Goal: Navigation & Orientation: Find specific page/section

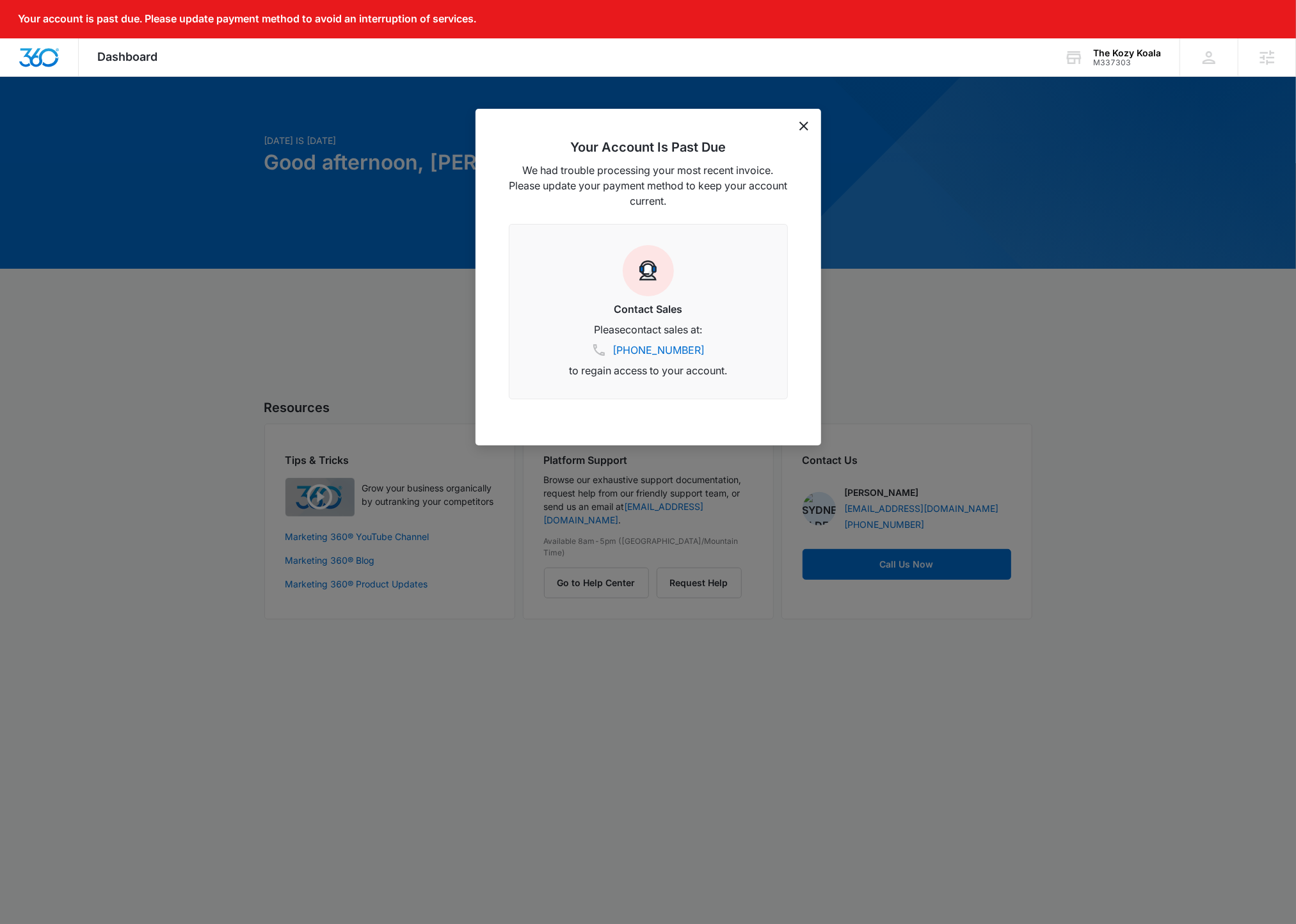
click at [795, 128] on div "Your Account Is Past Due We had trouble processing your most recent invoice. Pl…" at bounding box center [648, 276] width 346 height 336
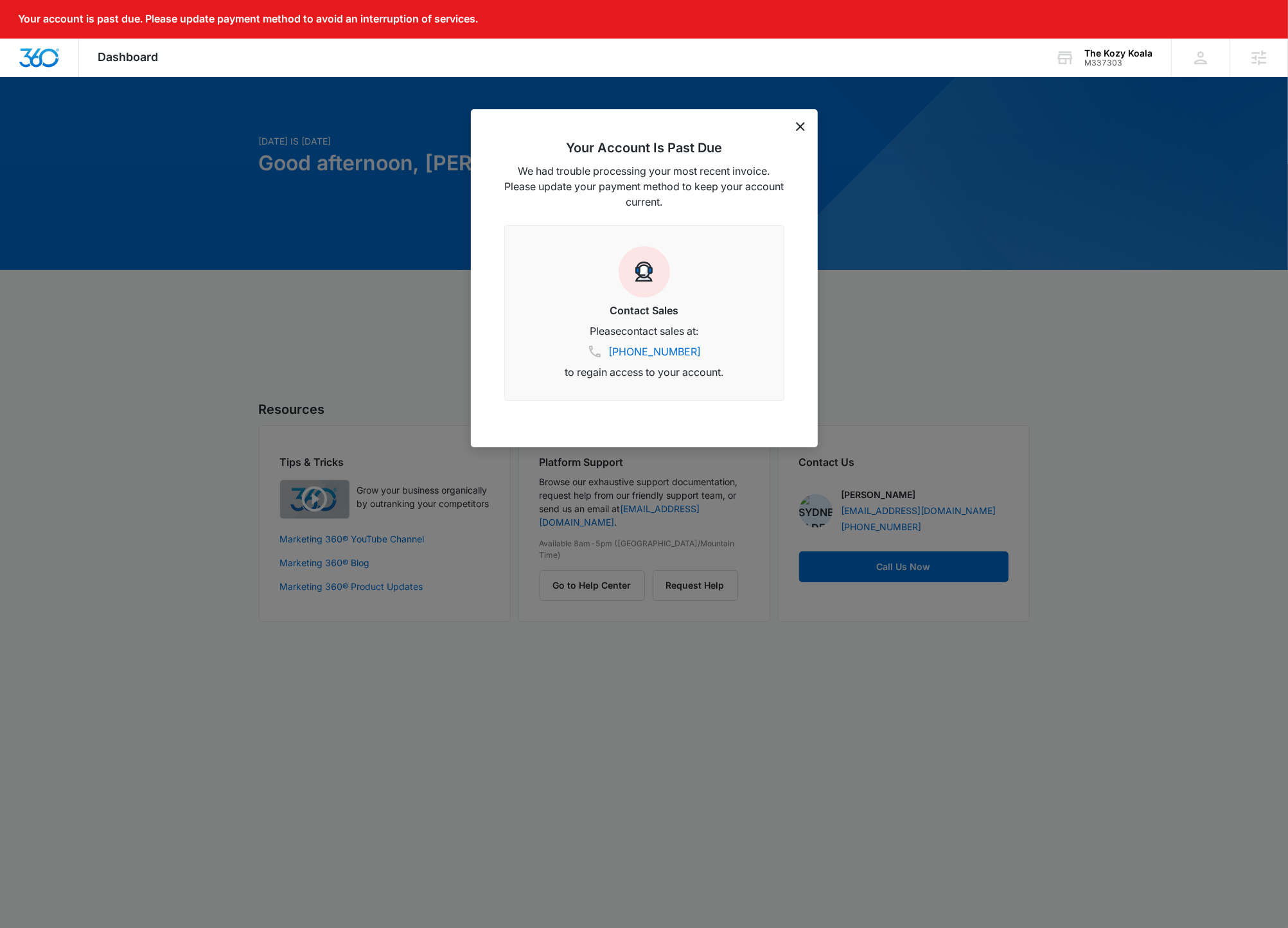
click at [802, 116] on div "Your Account Is Past Due We had trouble processing your most recent invoice. Pl…" at bounding box center [645, 278] width 347 height 338
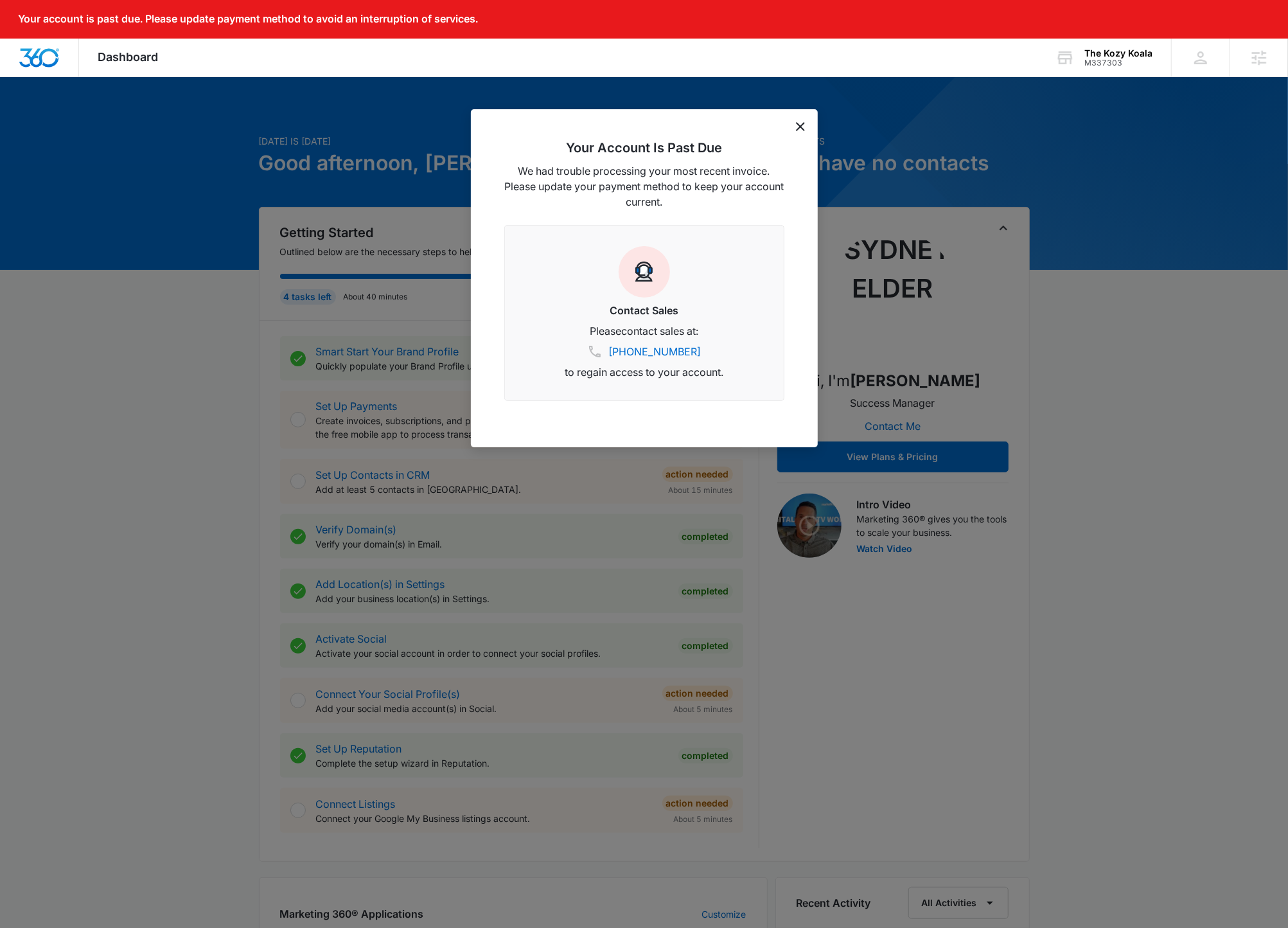
drag, startPoint x: 806, startPoint y: 126, endPoint x: 816, endPoint y: 133, distance: 12.2
click at [808, 127] on div "Your Account Is Past Due We had trouble processing your most recent invoice. Pl…" at bounding box center [645, 278] width 347 height 338
click at [816, 133] on div "Your Account Is Past Due We had trouble processing your most recent invoice. Pl…" at bounding box center [645, 278] width 347 height 338
click at [802, 130] on icon "dismiss this dialog" at bounding box center [800, 127] width 9 height 9
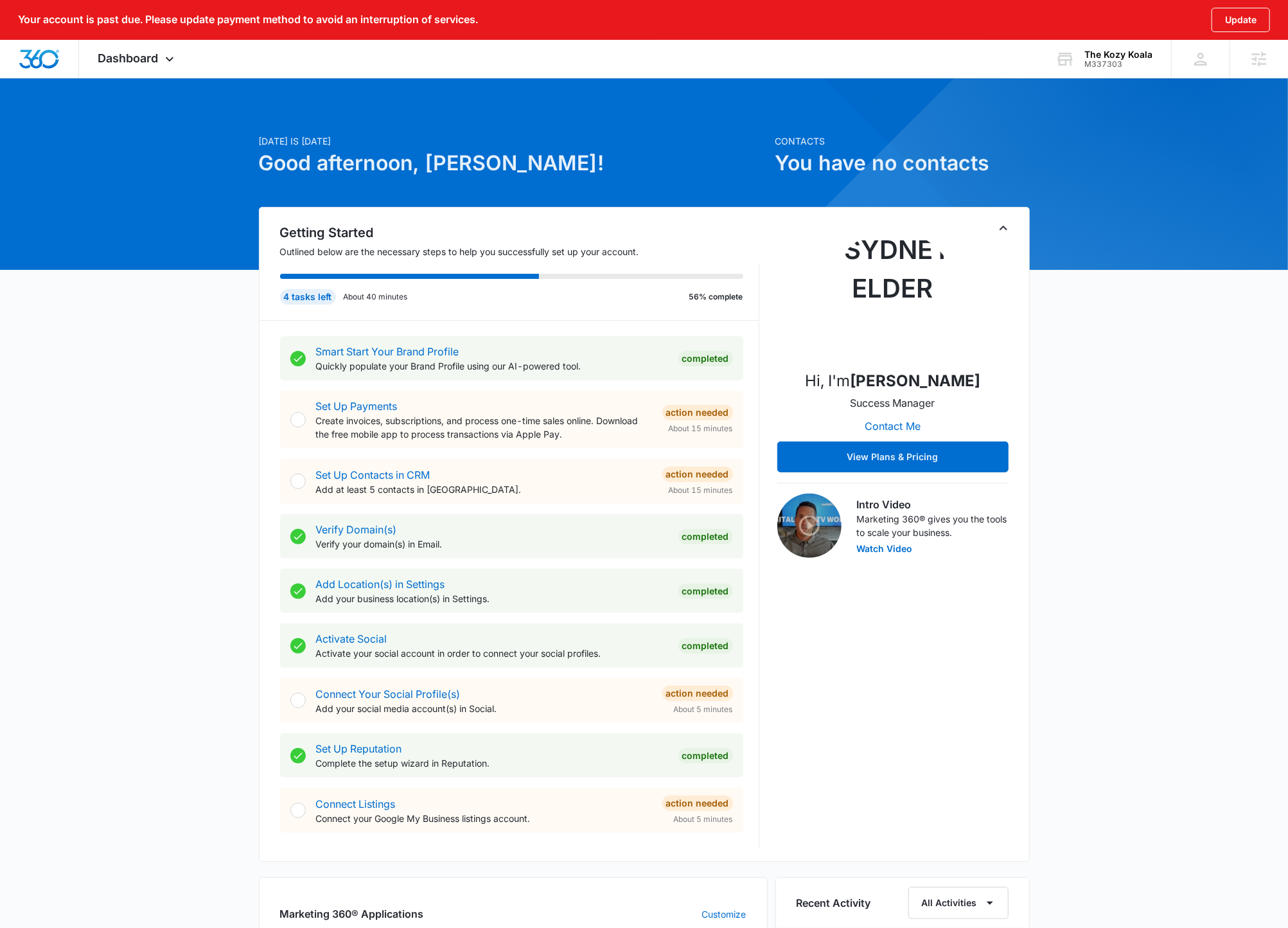
click at [801, 127] on div "Today is Tuesday, October 7th Good afternoon, Dominic! Contacts You have no con…" at bounding box center [644, 787] width 1288 height 1389
click at [196, 43] on div "Dashboard Apps Reputation Websites Forms CRM Email Social Shop Payments POS Con…" at bounding box center [138, 58] width 118 height 38
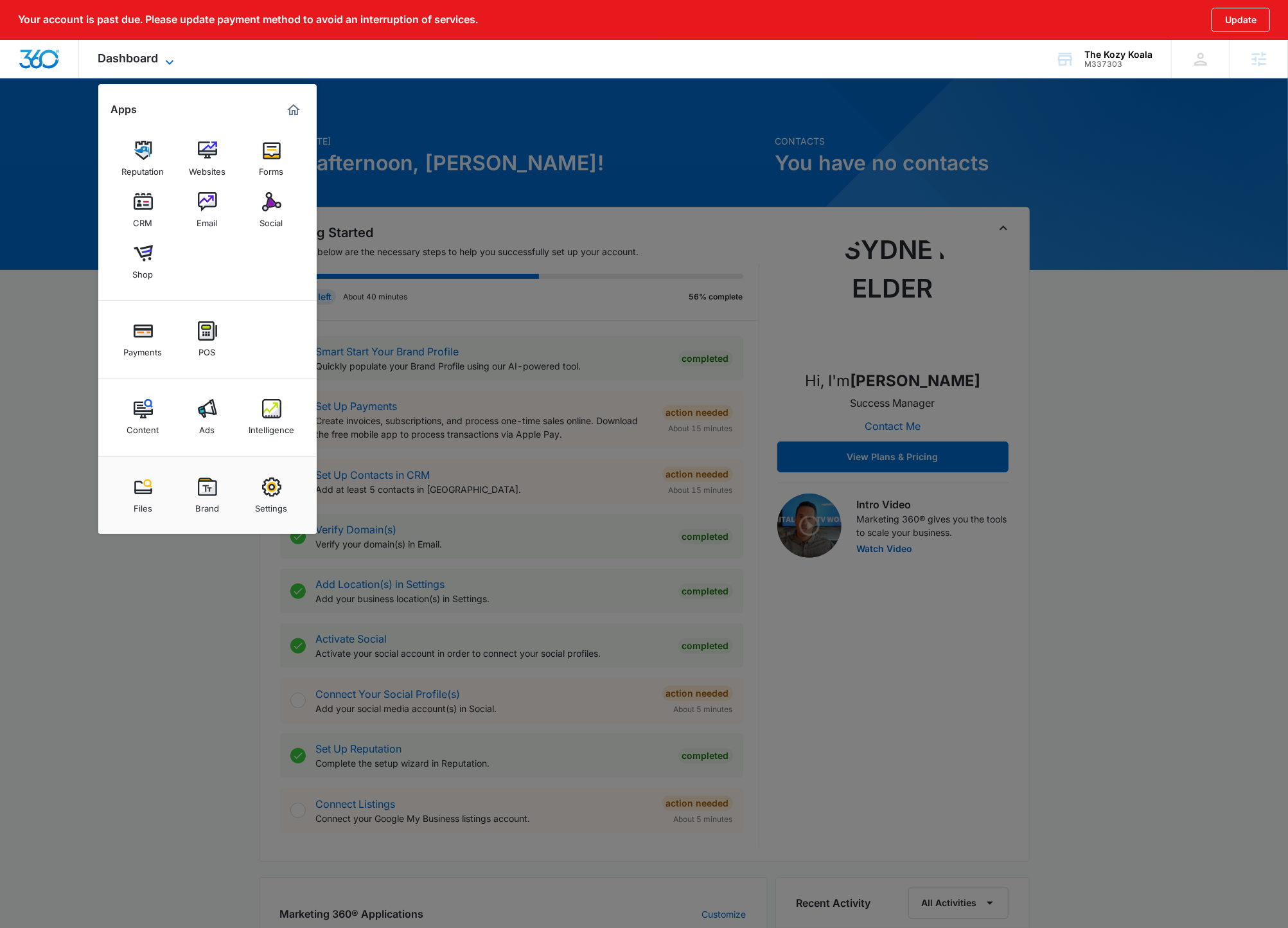
click at [158, 58] on span "Dashboard" at bounding box center [128, 58] width 60 height 13
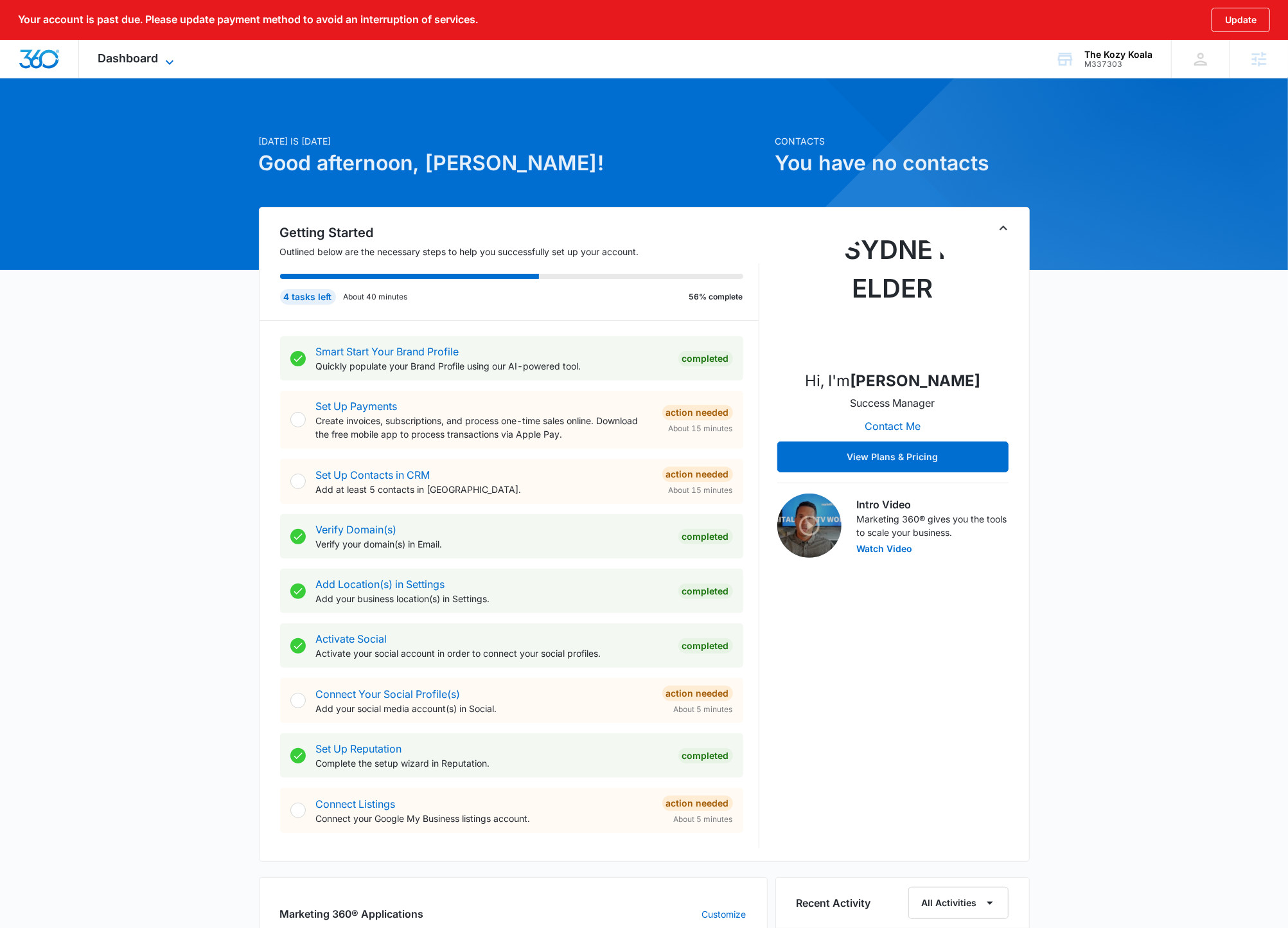
click at [158, 58] on span "Dashboard" at bounding box center [128, 58] width 60 height 13
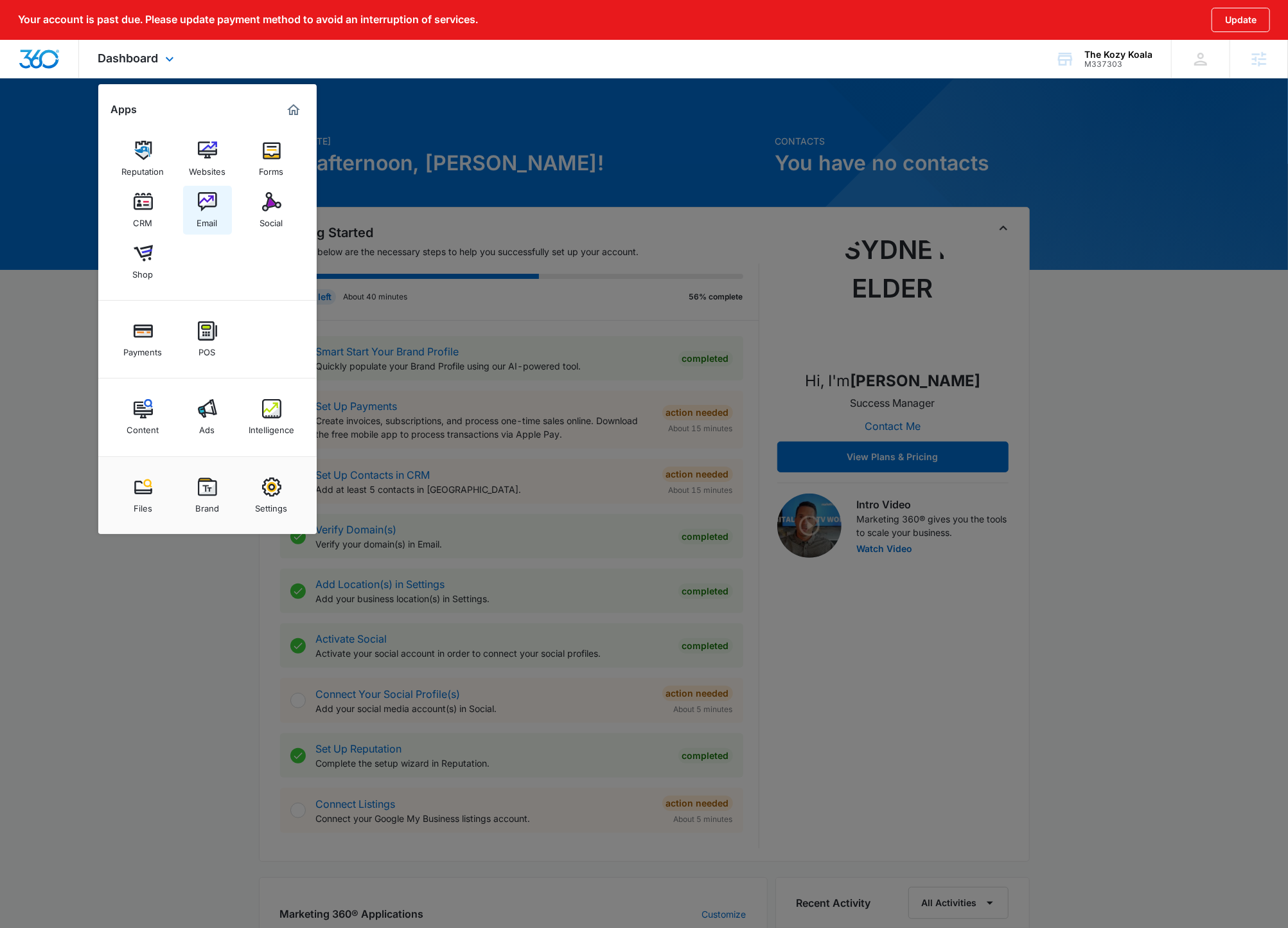
click at [216, 232] on link "Email" at bounding box center [208, 210] width 49 height 49
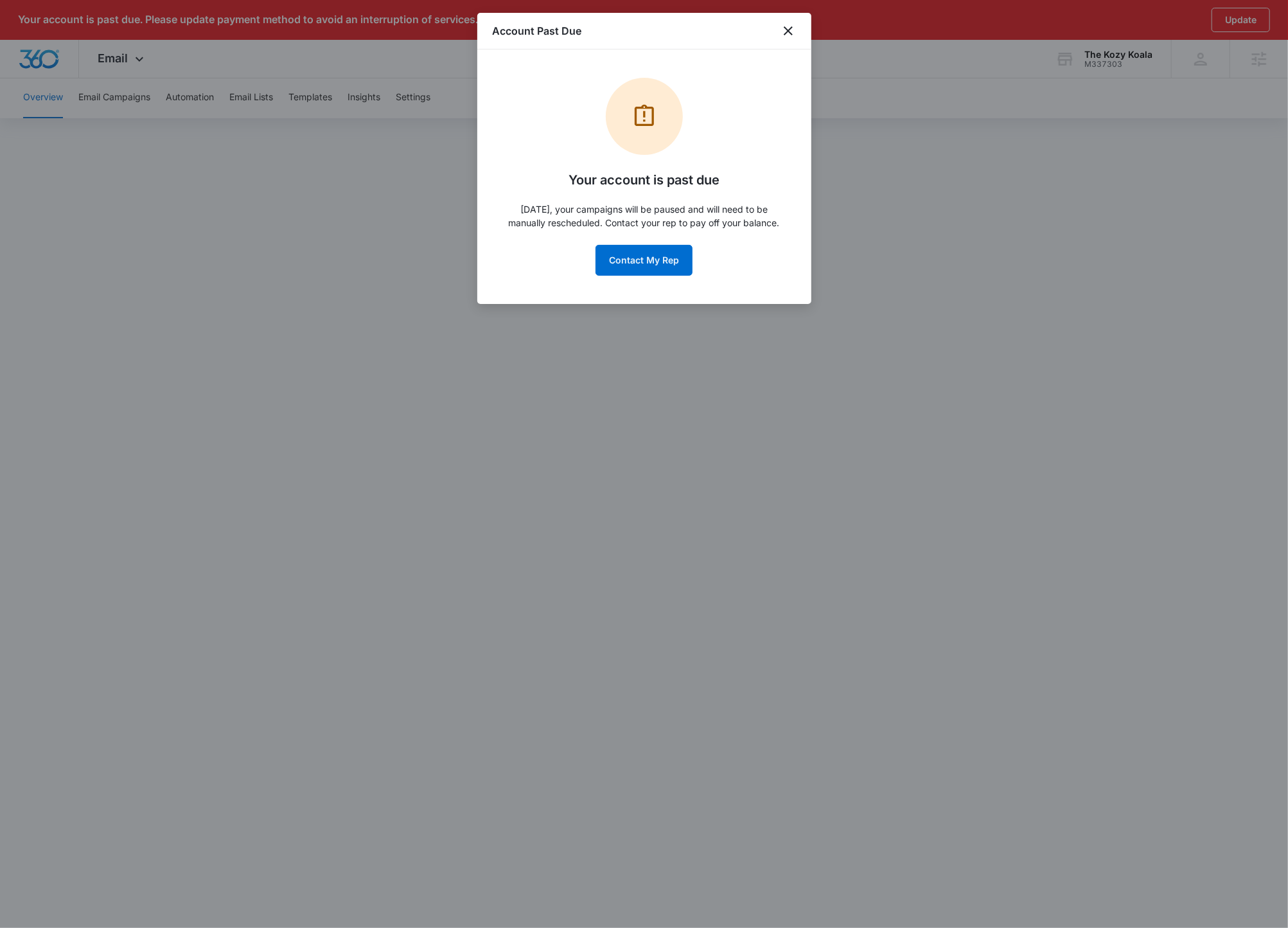
click at [798, 31] on div "Account Past Due" at bounding box center [644, 31] width 334 height 37
click at [793, 27] on icon "close" at bounding box center [789, 31] width 16 height 16
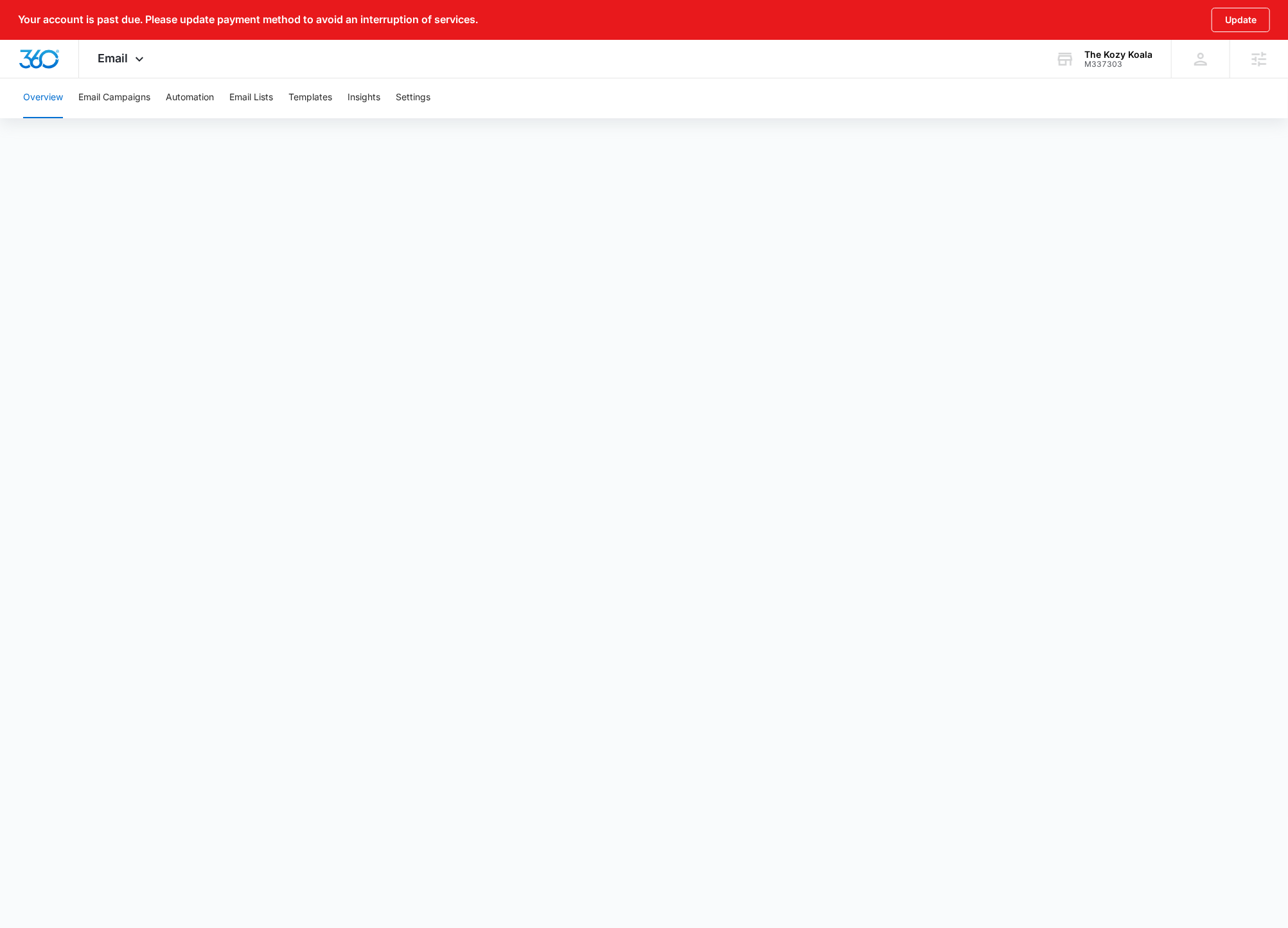
click at [218, 101] on div "Overview Email Campaigns Automation Email Lists Templates Insights Settings" at bounding box center [644, 97] width 1257 height 41
click at [196, 99] on button "Automation" at bounding box center [189, 97] width 48 height 41
click at [1215, 95] on button "Add Branding" at bounding box center [1229, 97] width 88 height 31
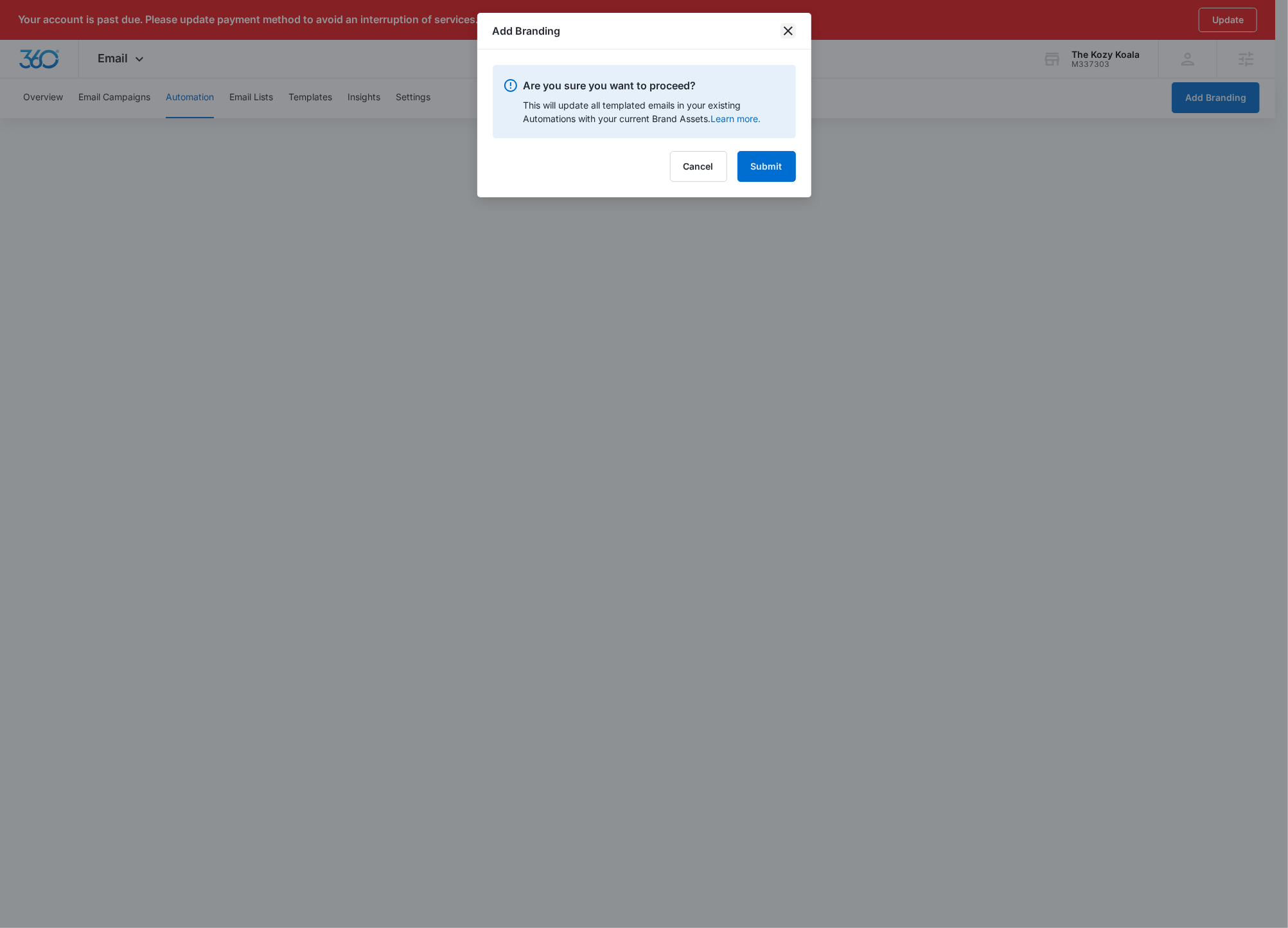
click at [788, 28] on icon "close" at bounding box center [789, 31] width 16 height 16
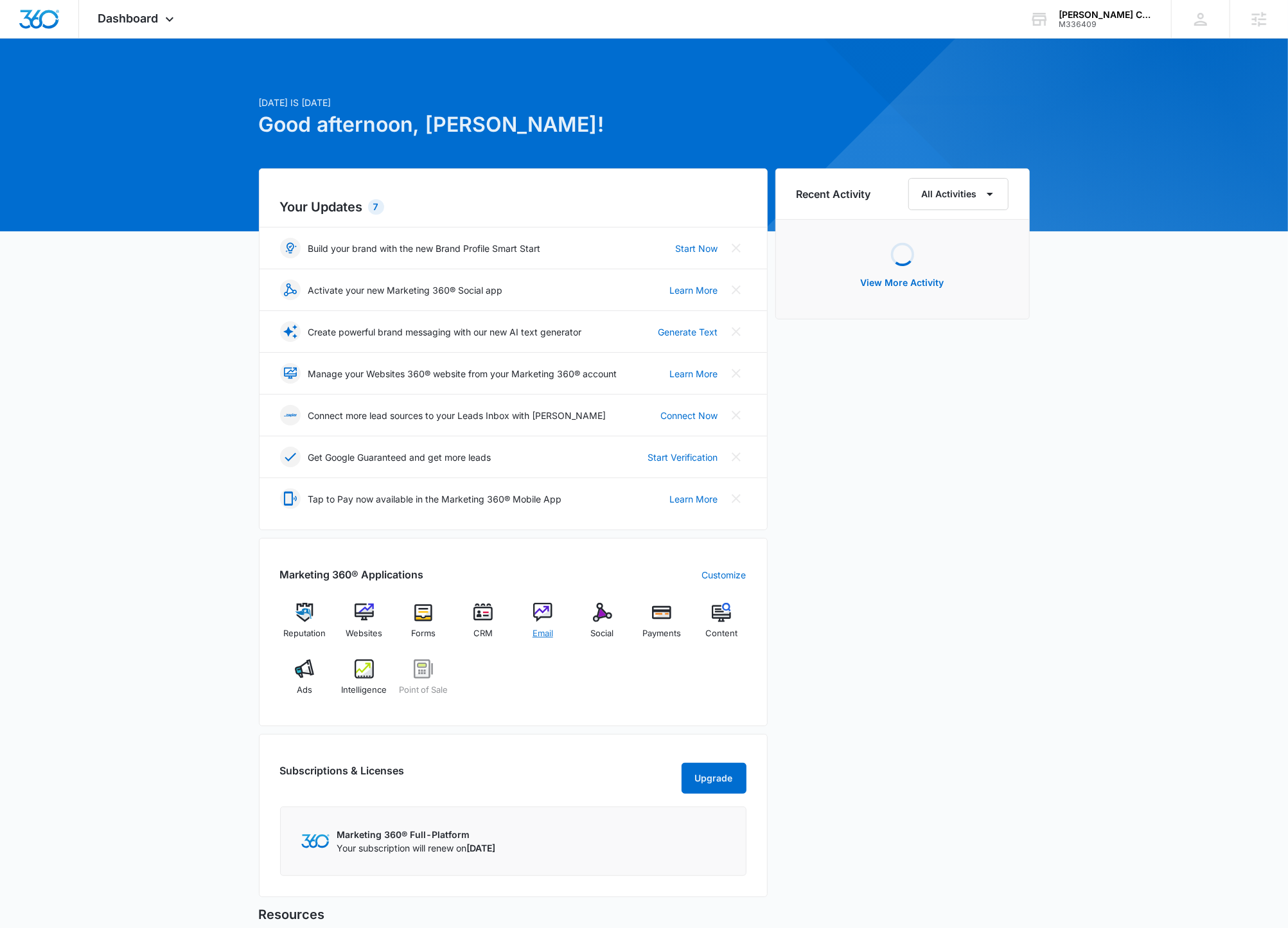
click at [539, 622] on img at bounding box center [543, 613] width 19 height 19
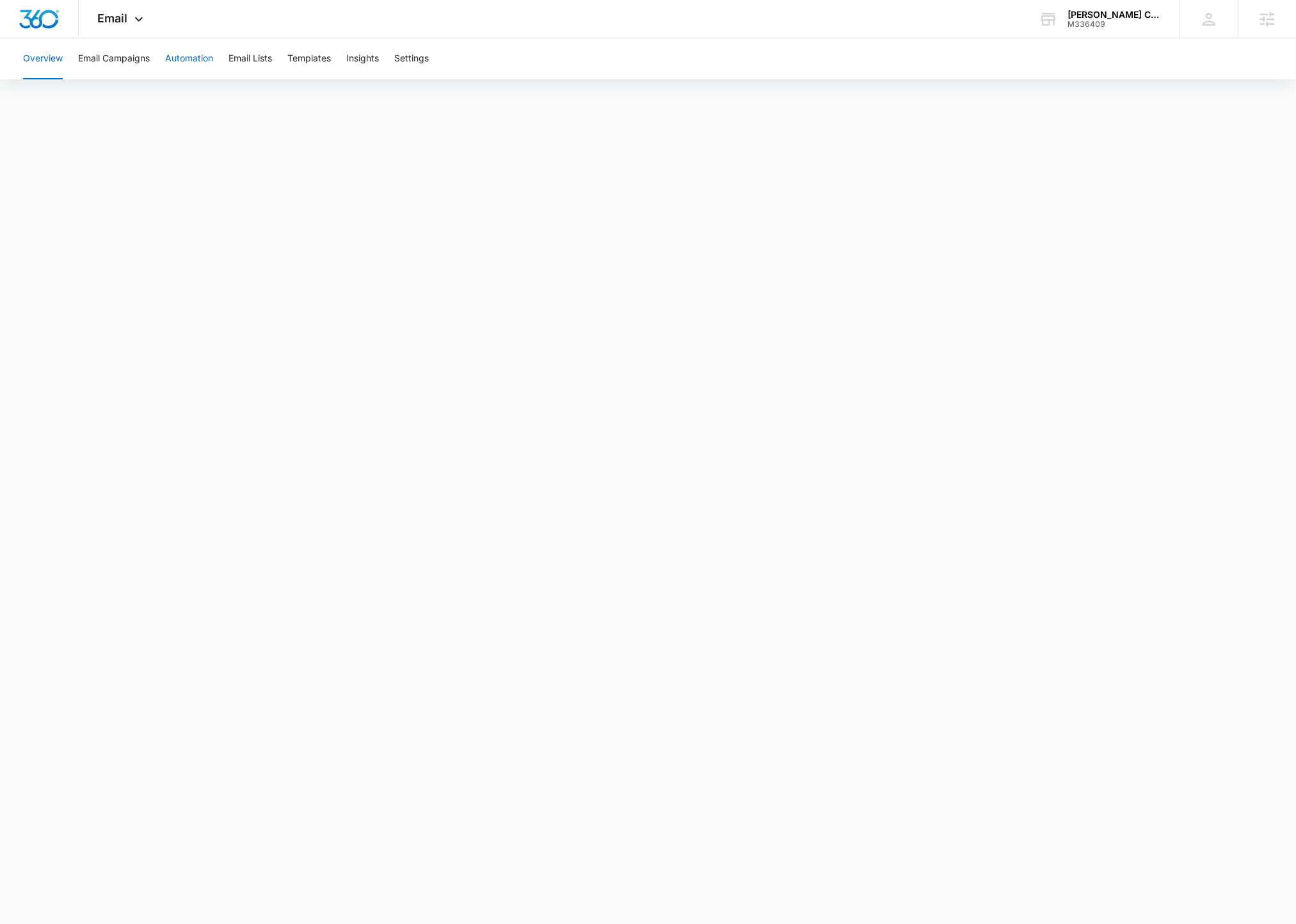
click at [187, 62] on button "Automation" at bounding box center [189, 58] width 48 height 41
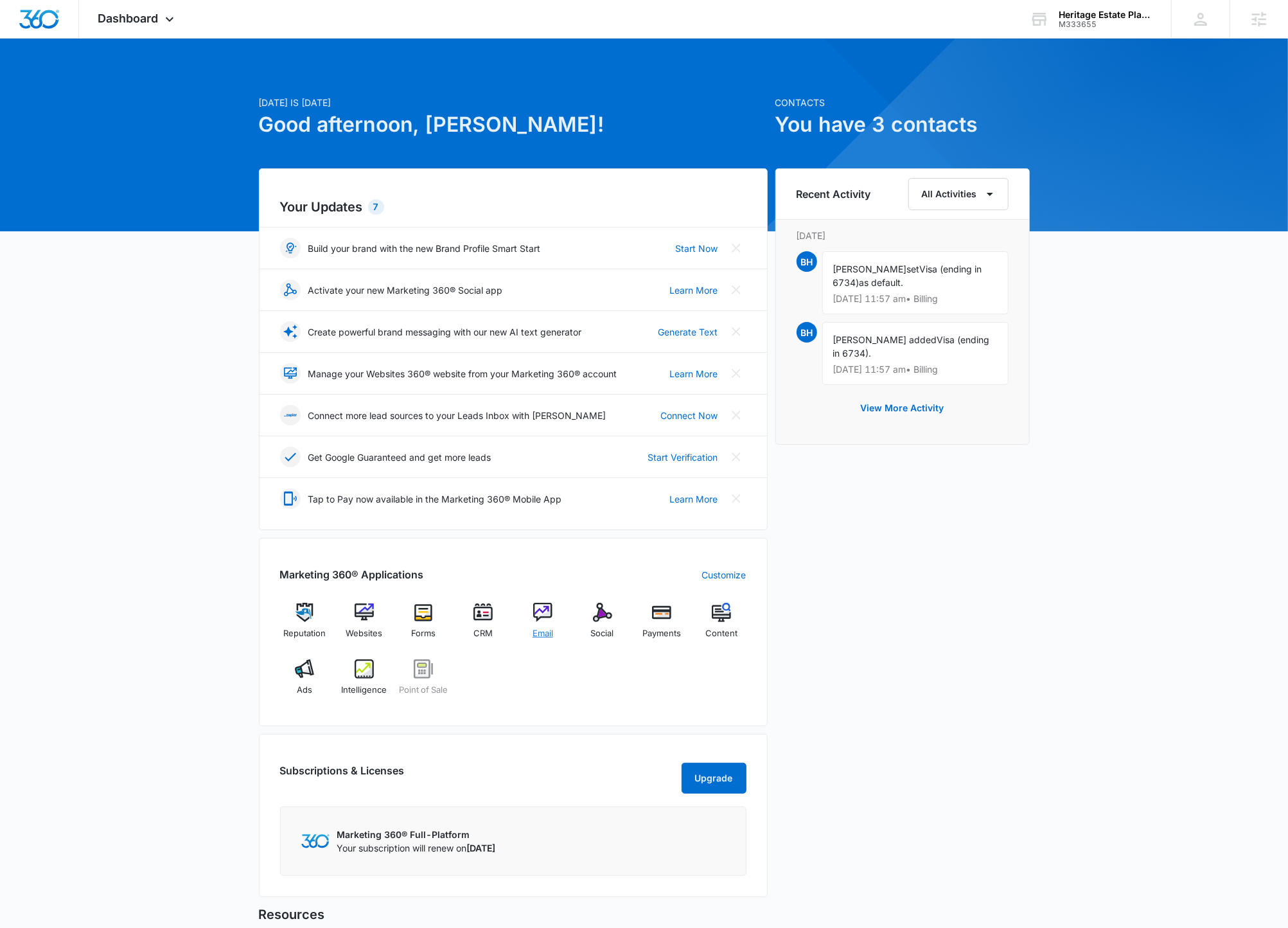
click at [554, 621] on div "Email" at bounding box center [543, 626] width 50 height 46
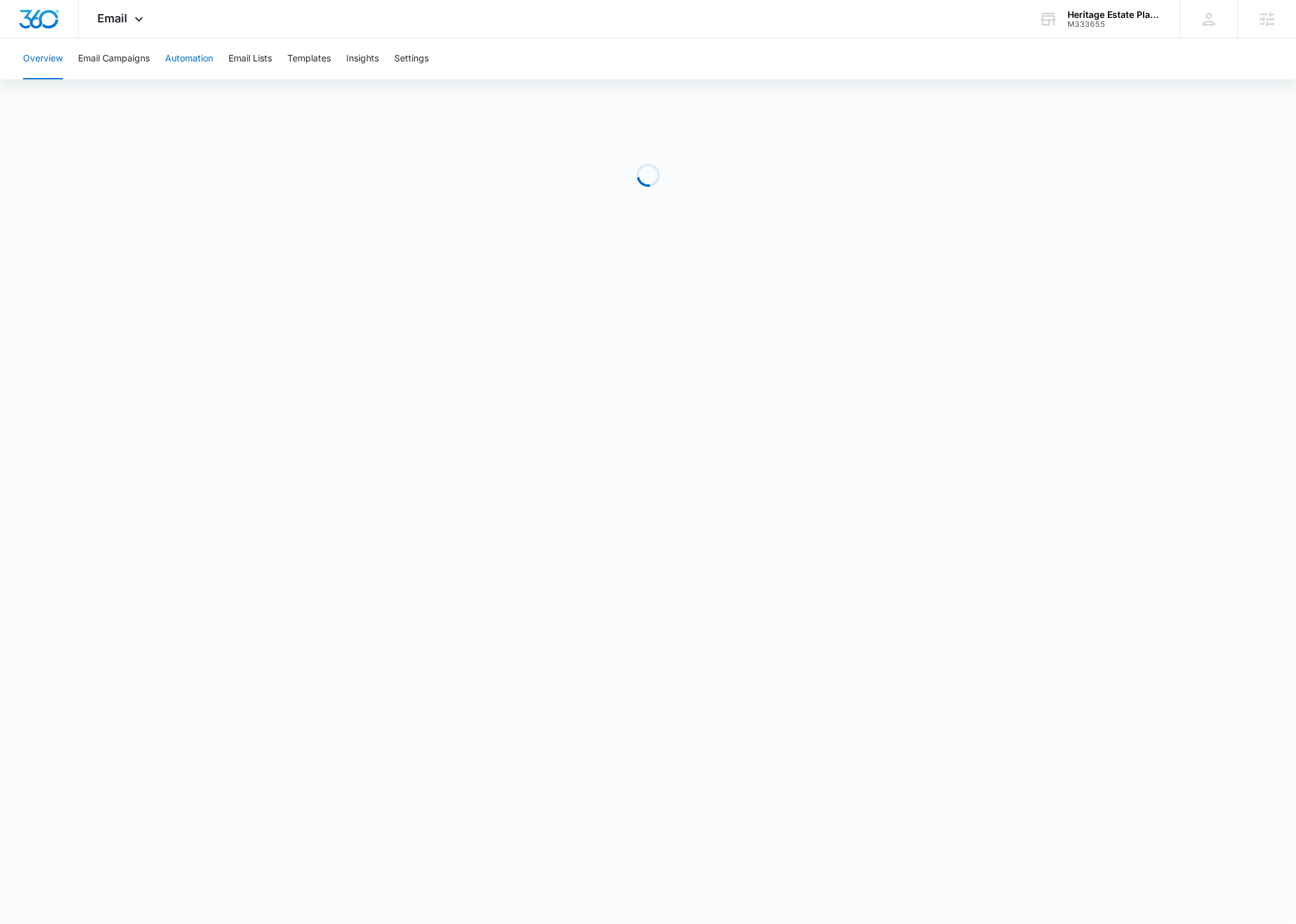
click at [196, 49] on button "Automation" at bounding box center [189, 58] width 48 height 41
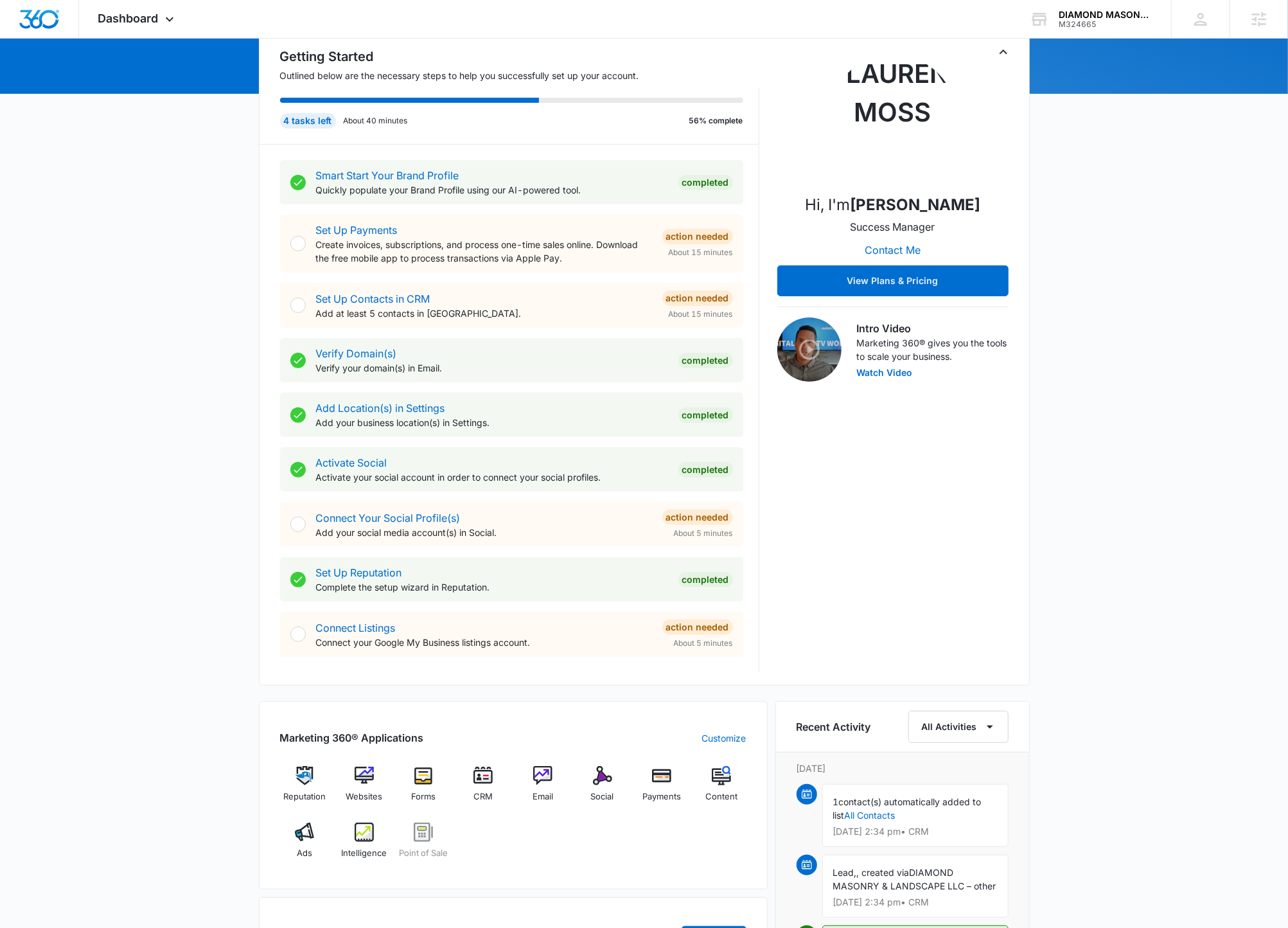
scroll to position [273, 0]
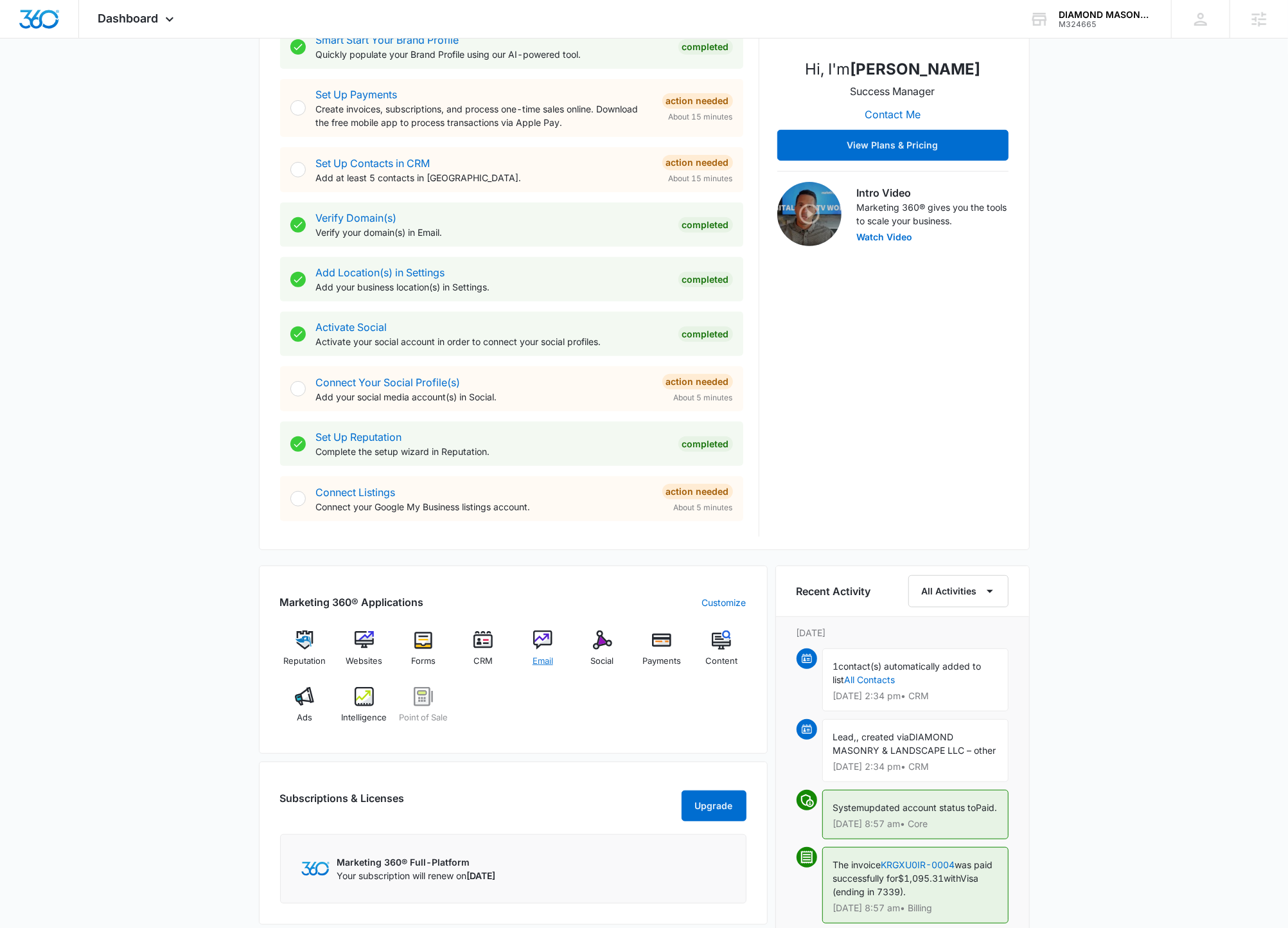
click at [552, 642] on div "Email" at bounding box center [543, 653] width 50 height 46
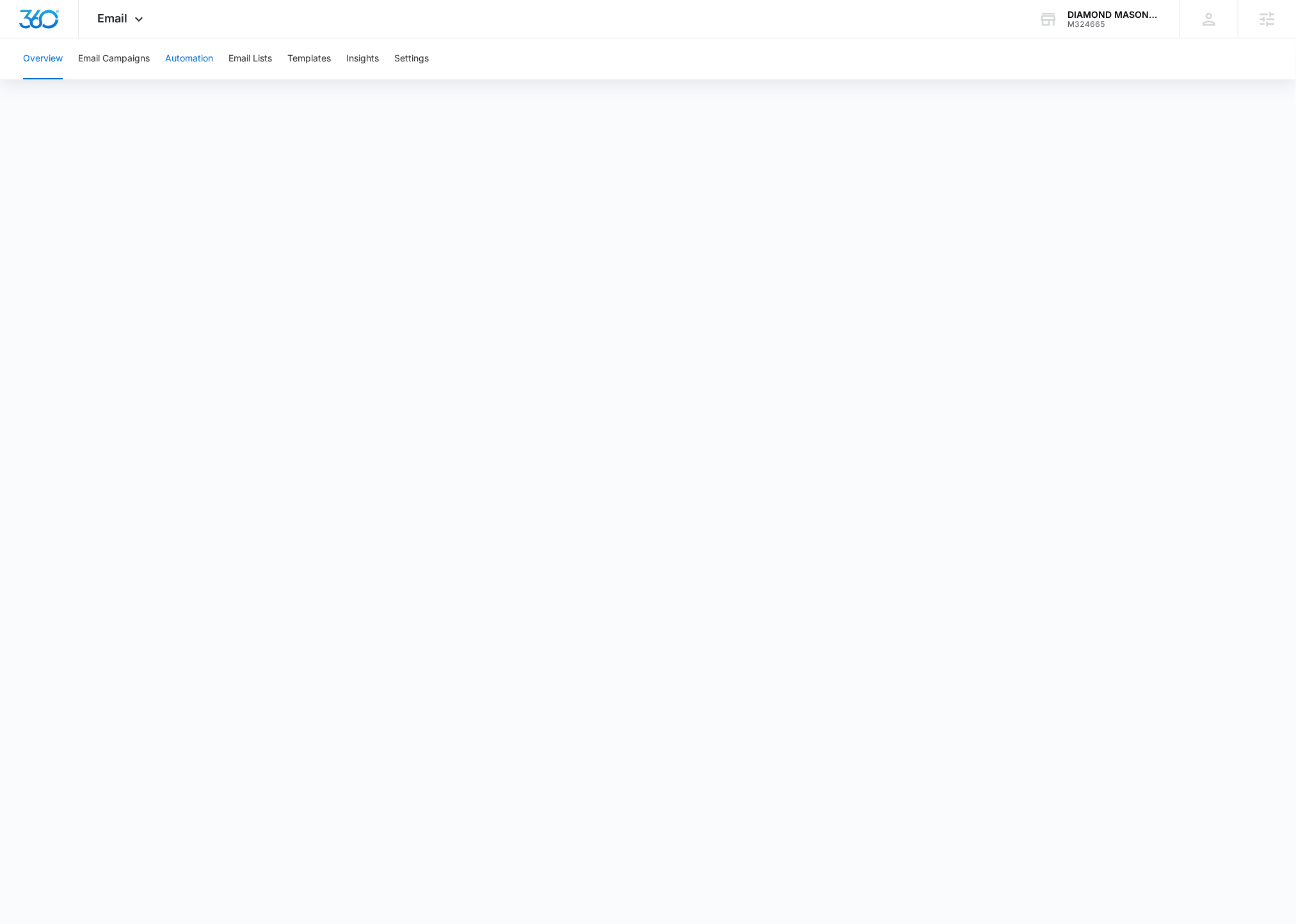
click at [202, 50] on button "Automation" at bounding box center [189, 58] width 48 height 41
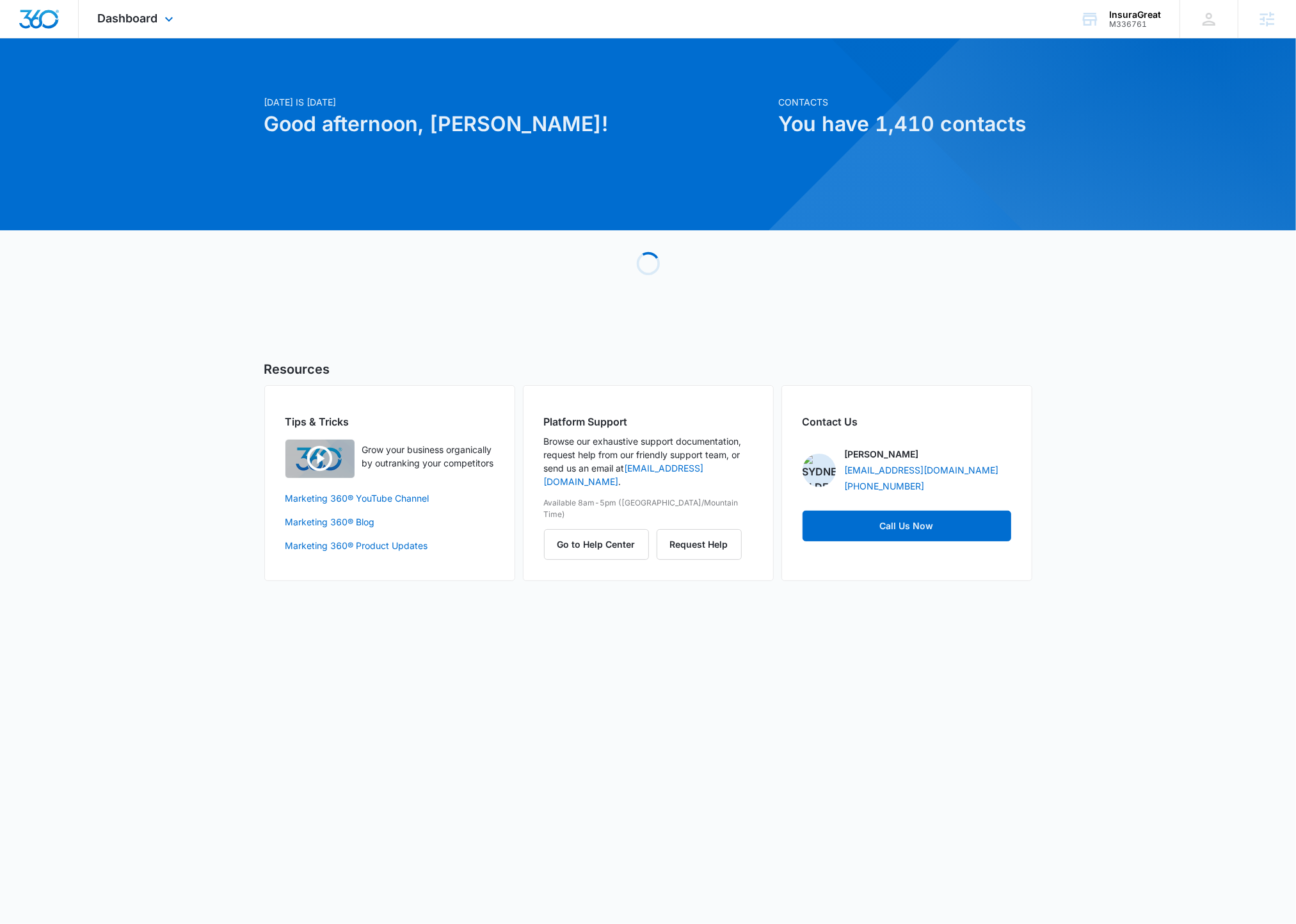
click at [159, 16] on div "Dashboard Apps Reputation Websites Forms CRM Email Social POS Content Ads Intel…" at bounding box center [137, 18] width 117 height 37
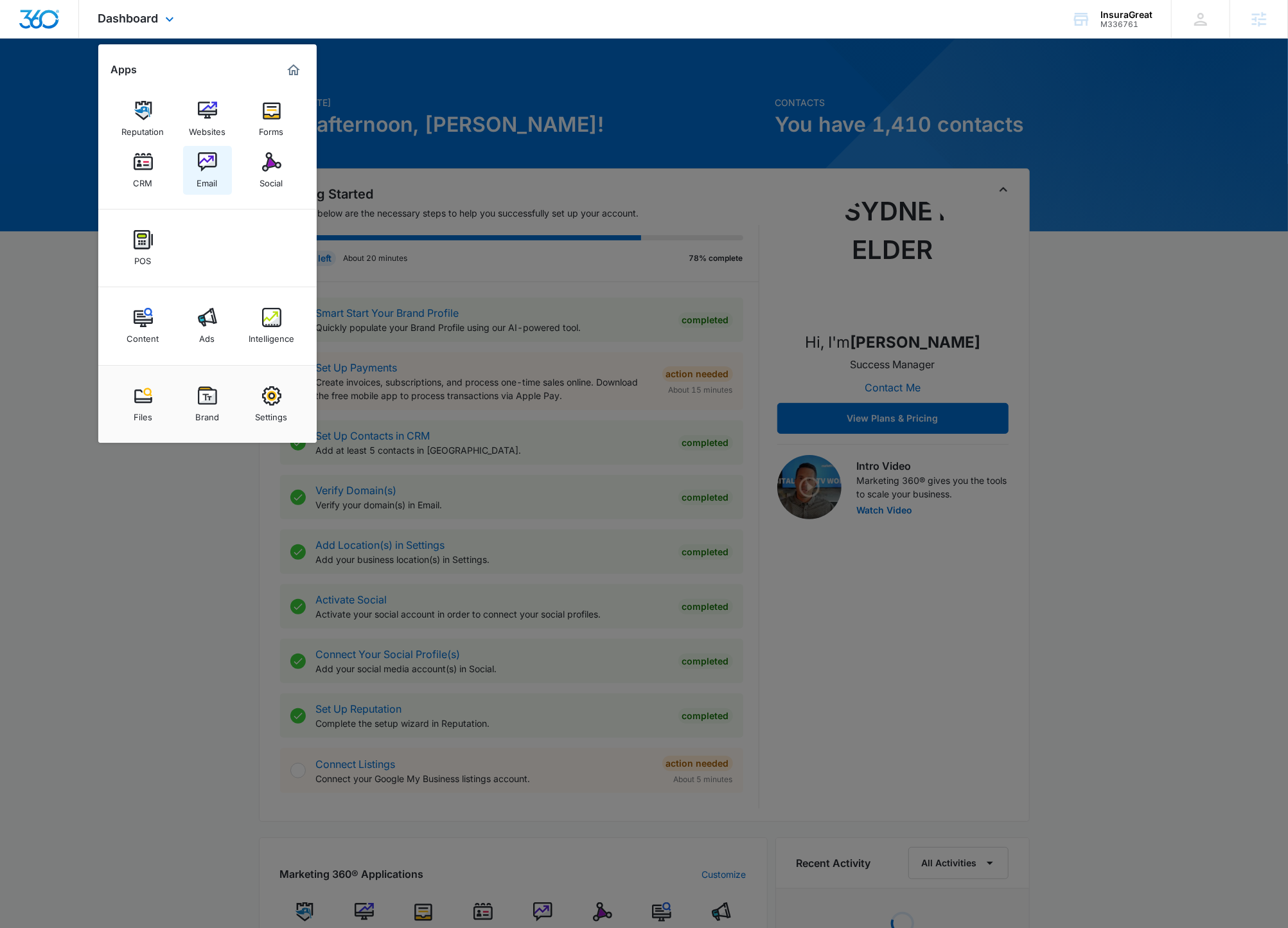
click at [198, 171] on img at bounding box center [208, 162] width 19 height 19
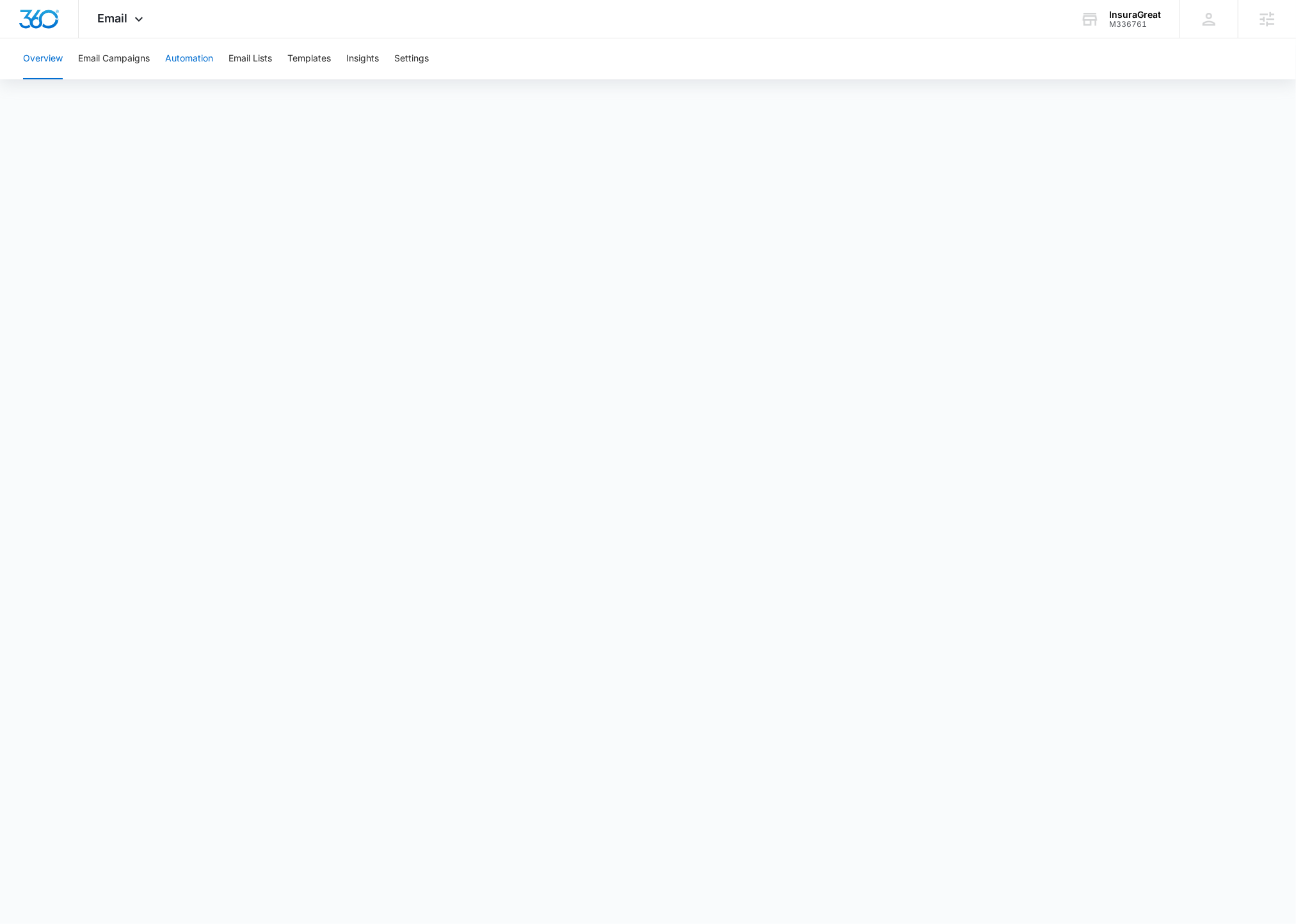
click at [201, 65] on button "Automation" at bounding box center [189, 58] width 48 height 41
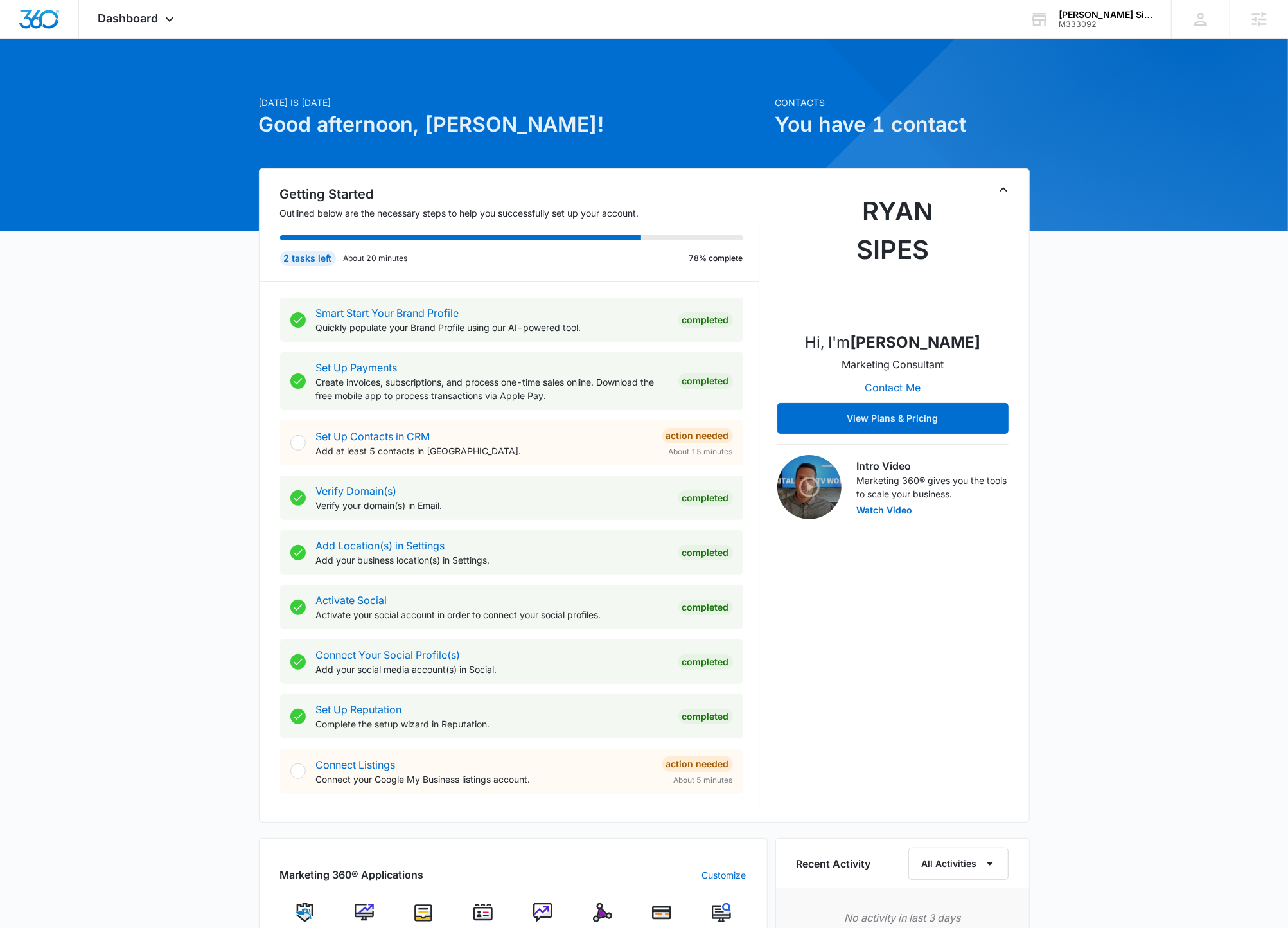
click at [541, 910] on img at bounding box center [543, 913] width 19 height 19
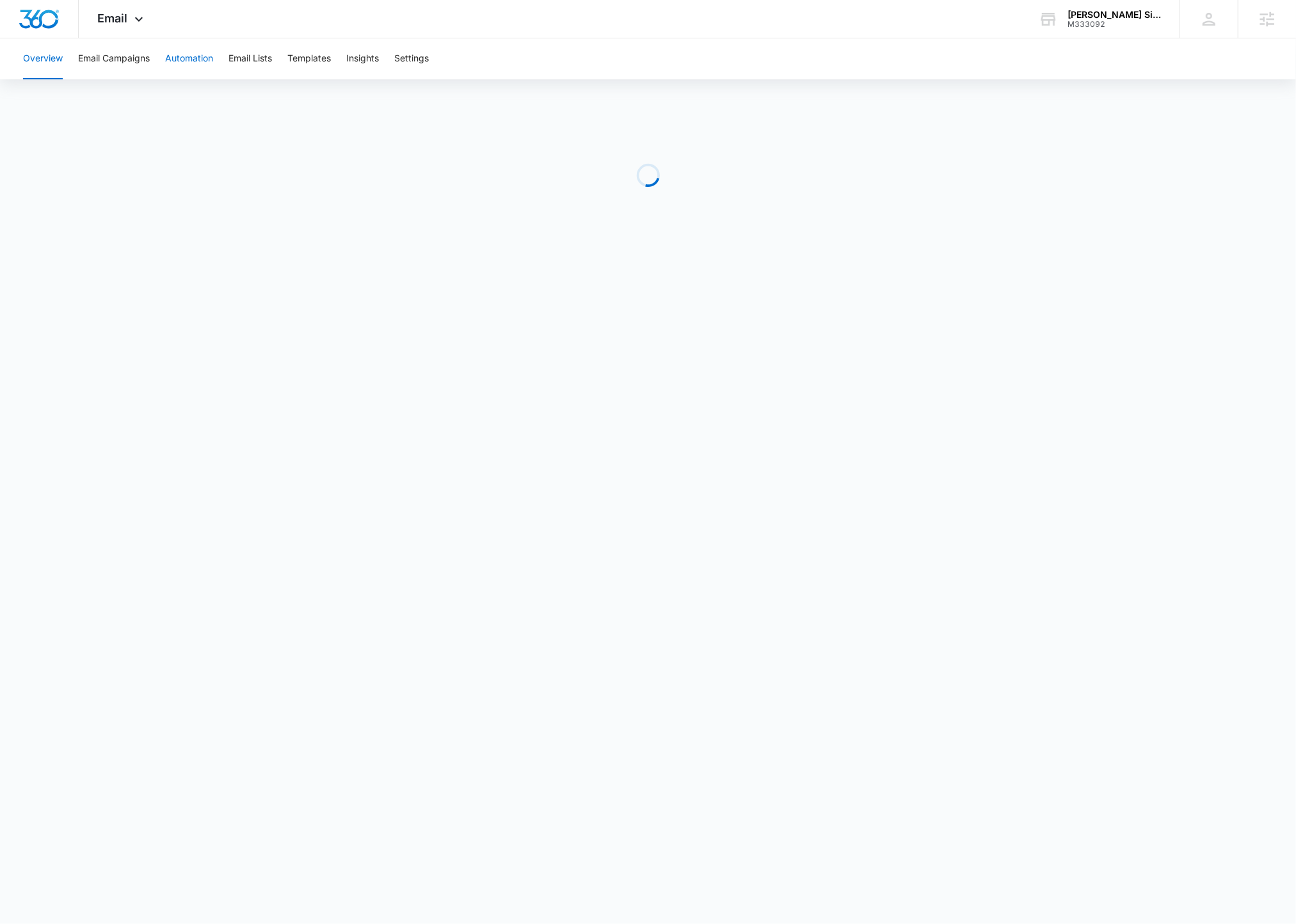
click at [167, 54] on button "Automation" at bounding box center [189, 58] width 48 height 41
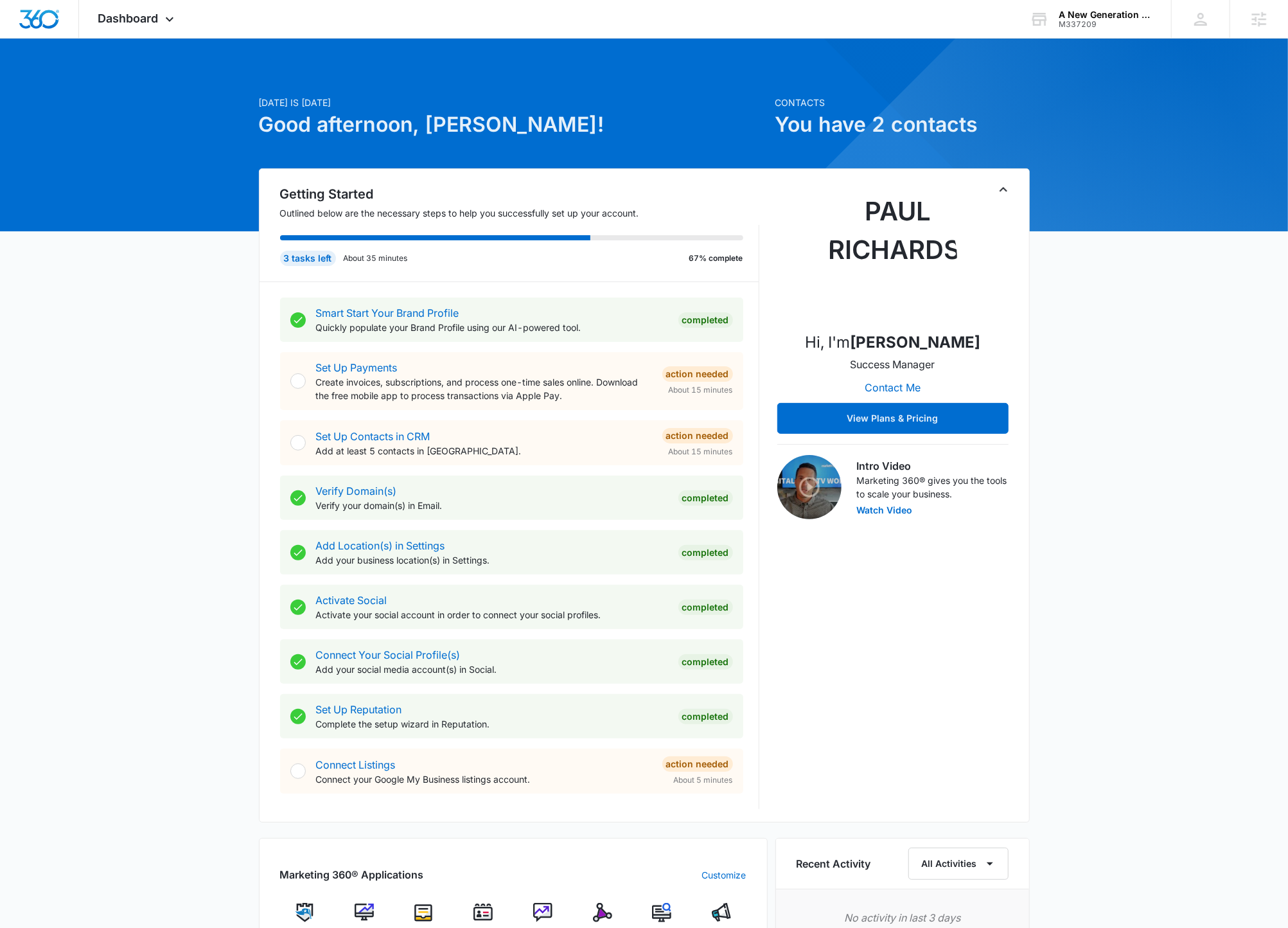
click at [542, 905] on img at bounding box center [543, 913] width 19 height 19
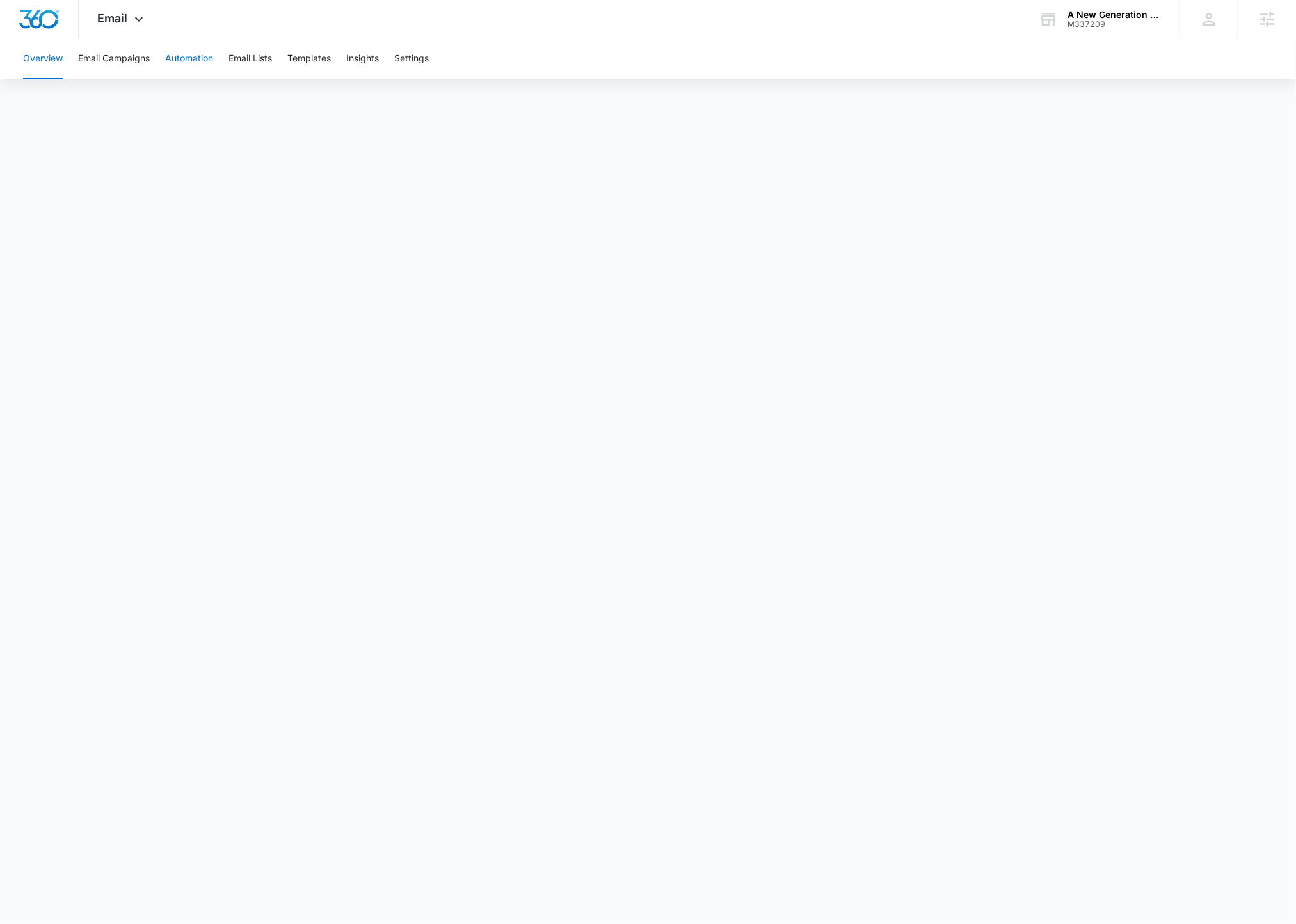
click at [193, 65] on button "Automation" at bounding box center [189, 58] width 48 height 41
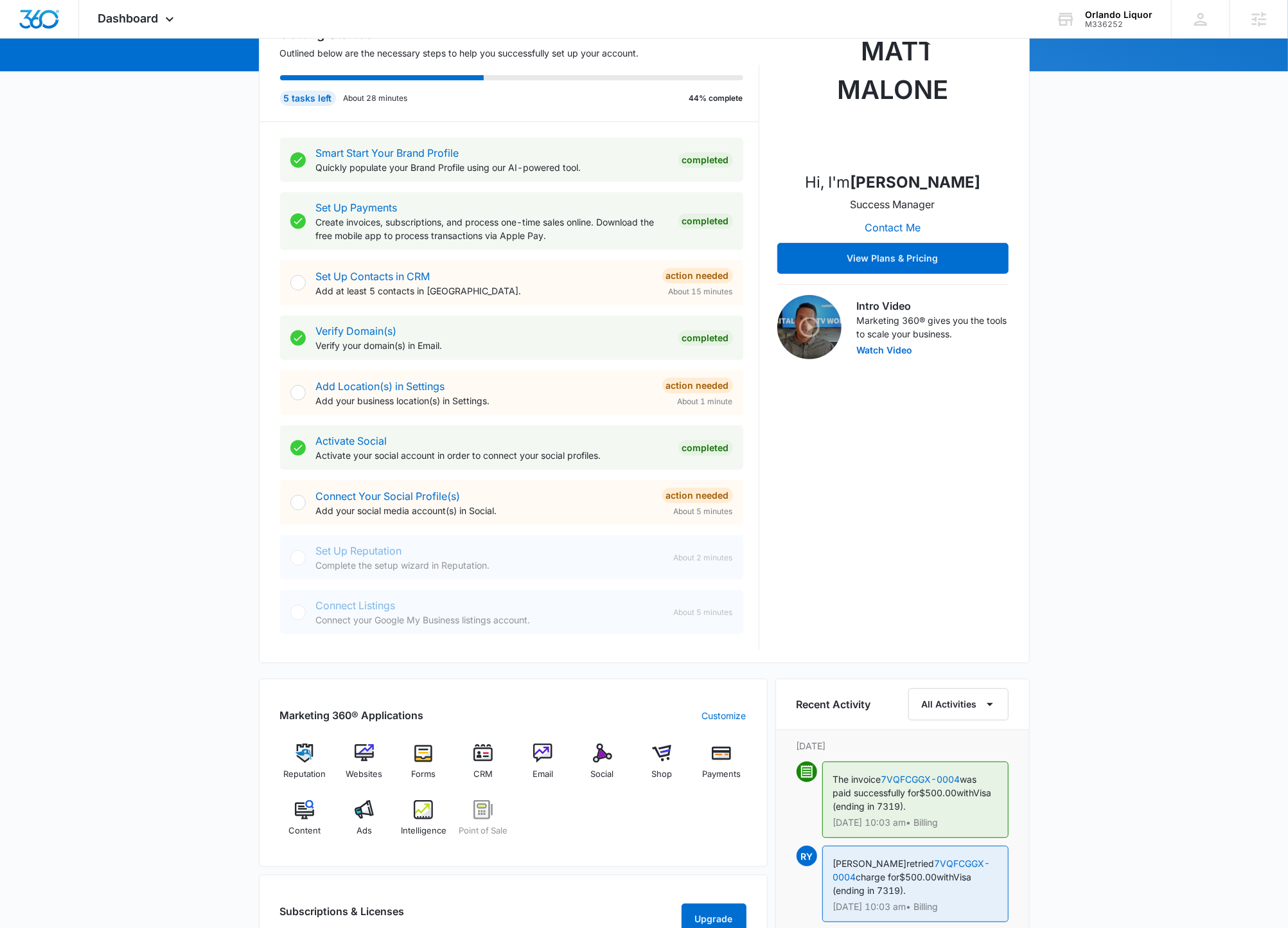
scroll to position [528, 0]
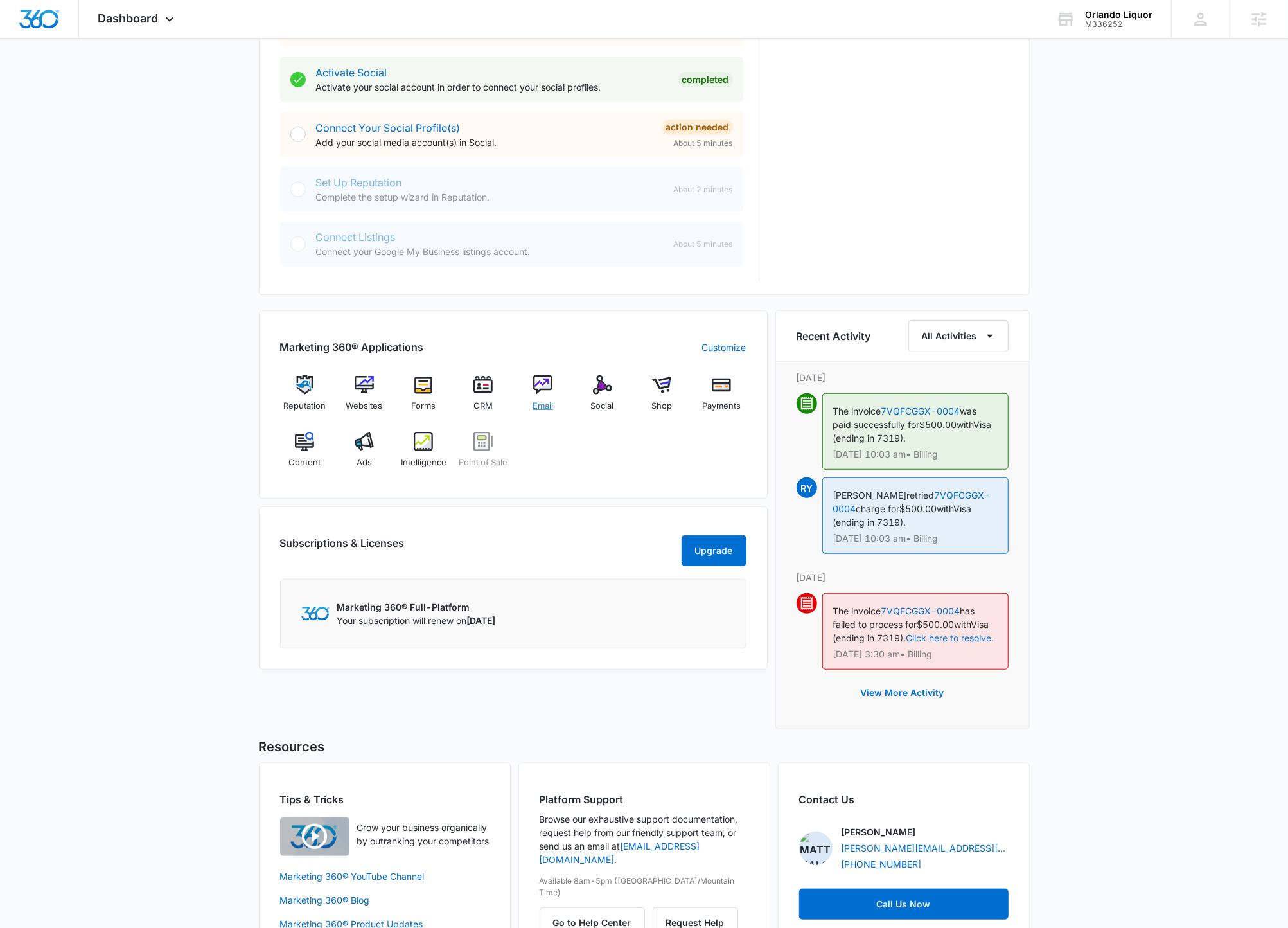
click at [537, 390] on img at bounding box center [543, 385] width 19 height 19
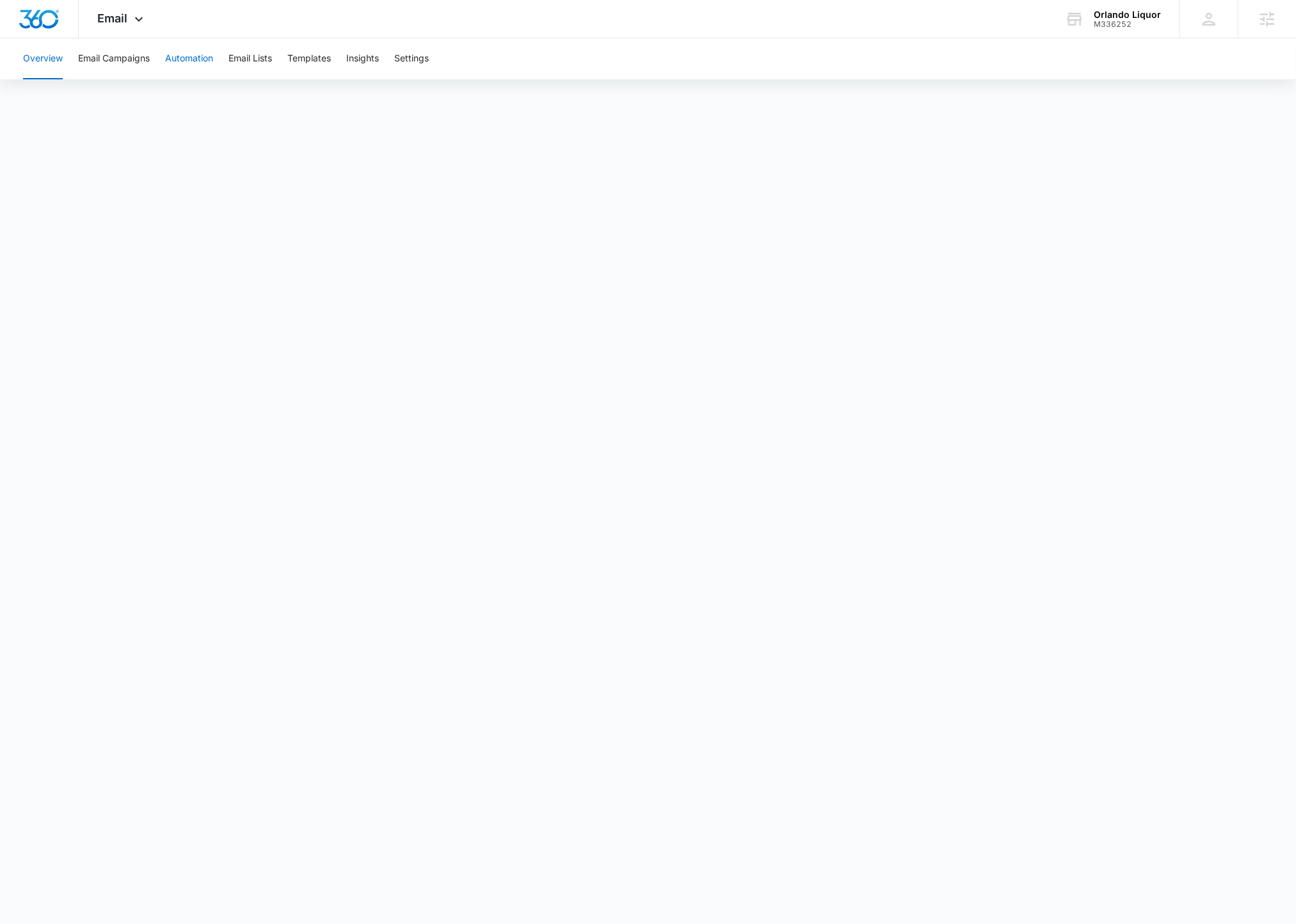
click at [199, 67] on button "Automation" at bounding box center [189, 58] width 48 height 41
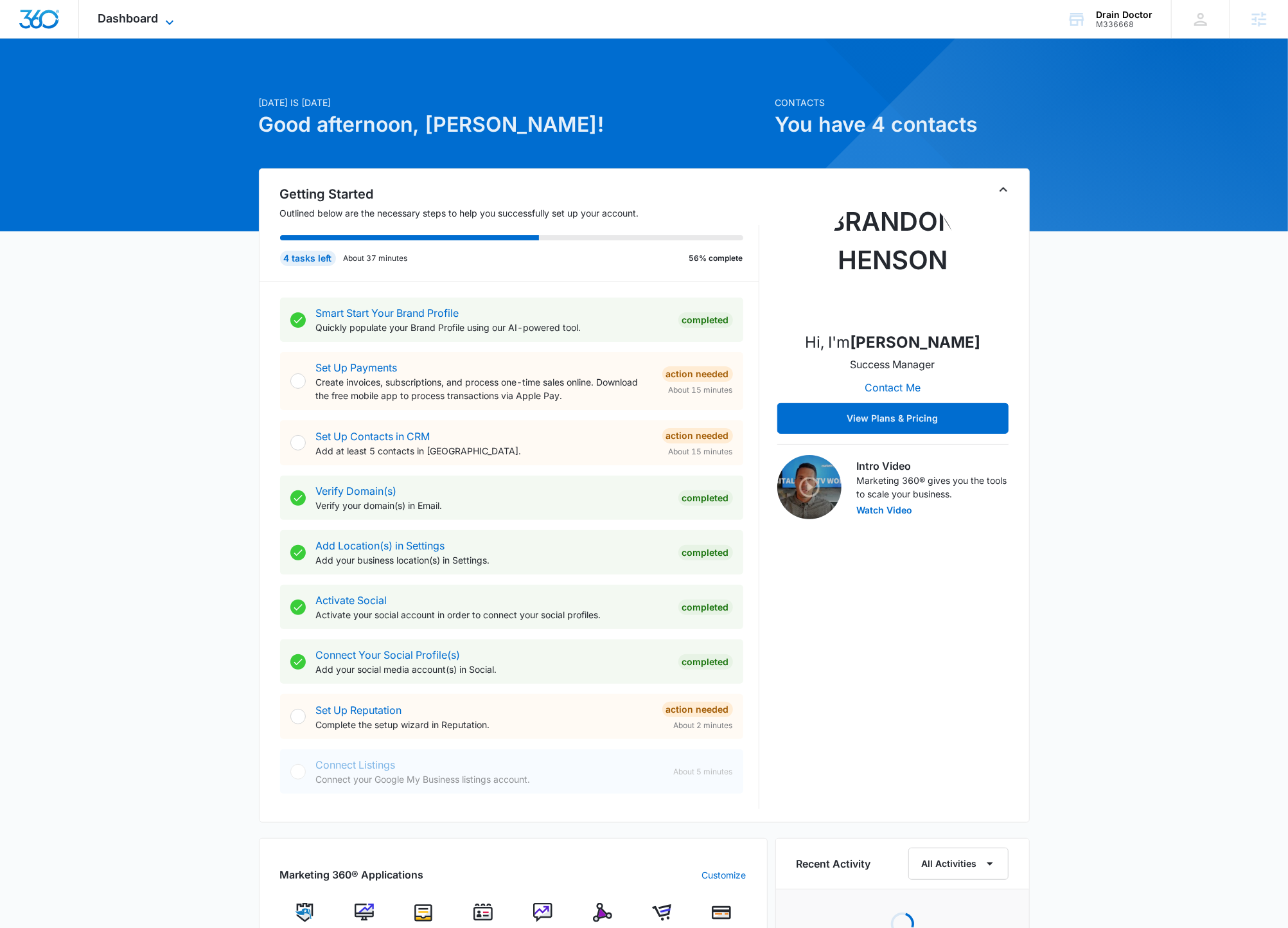
click at [162, 15] on icon at bounding box center [170, 23] width 16 height 16
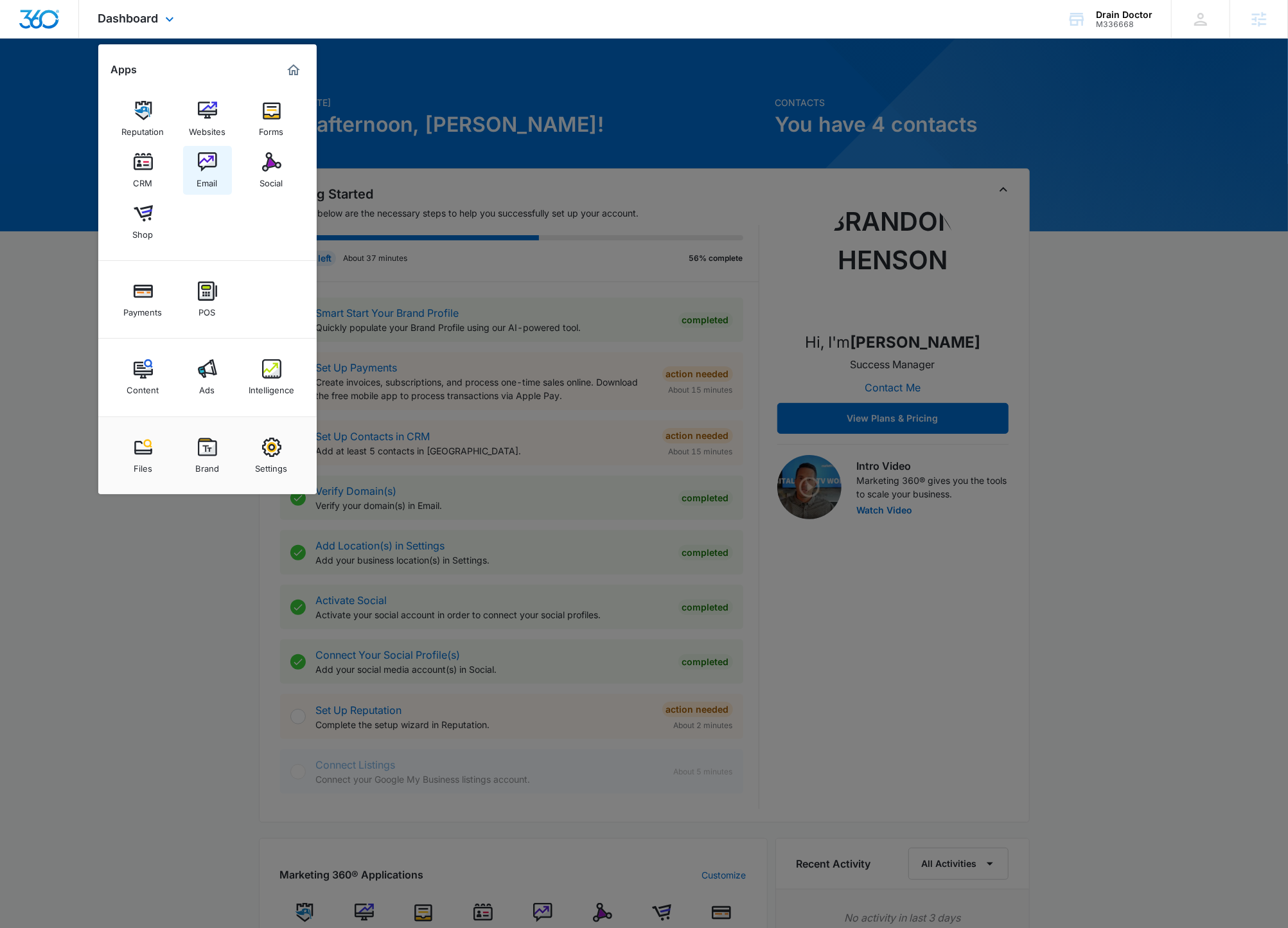
click at [220, 169] on link "Email" at bounding box center [208, 170] width 49 height 49
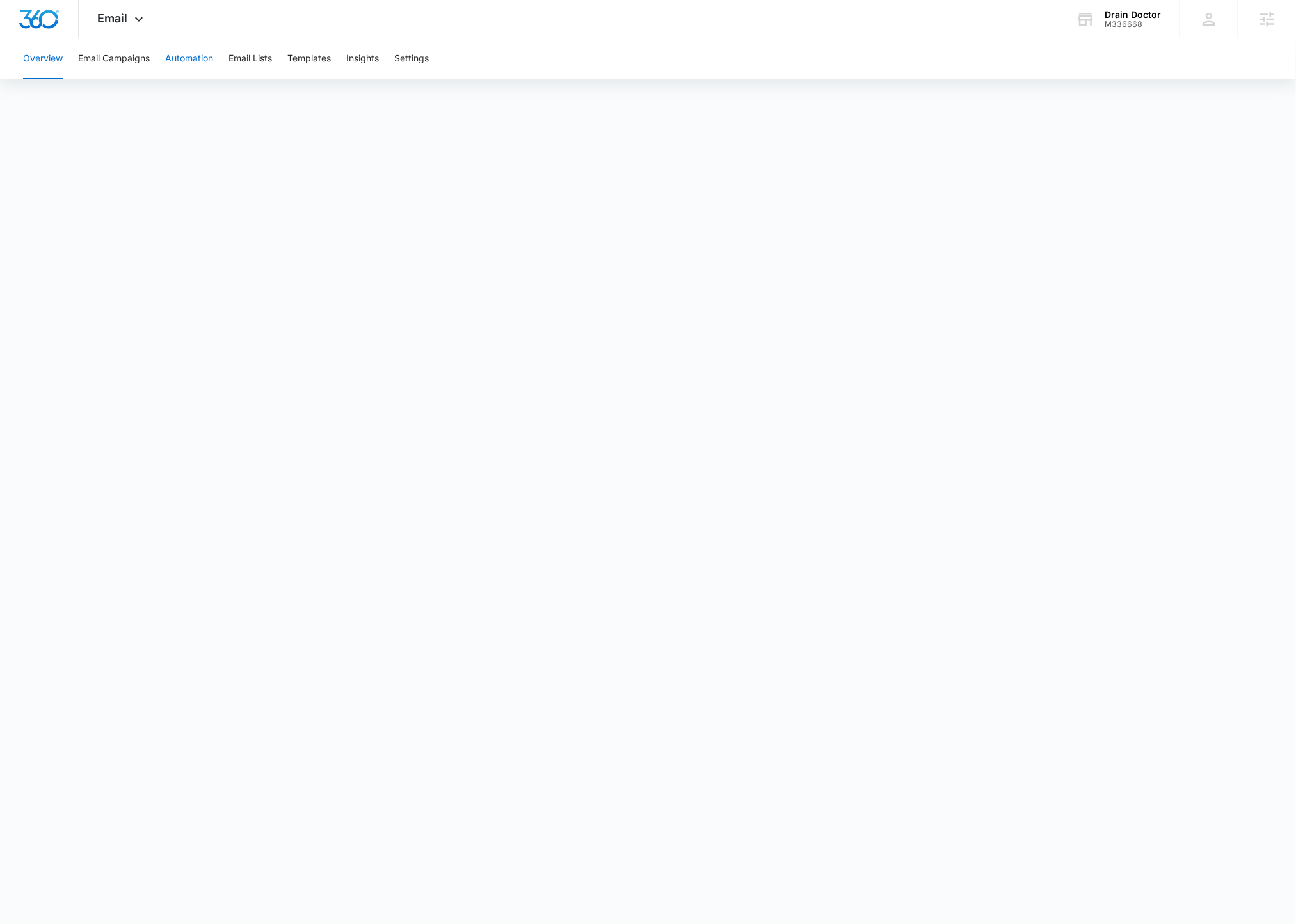
click at [181, 61] on button "Automation" at bounding box center [189, 58] width 48 height 41
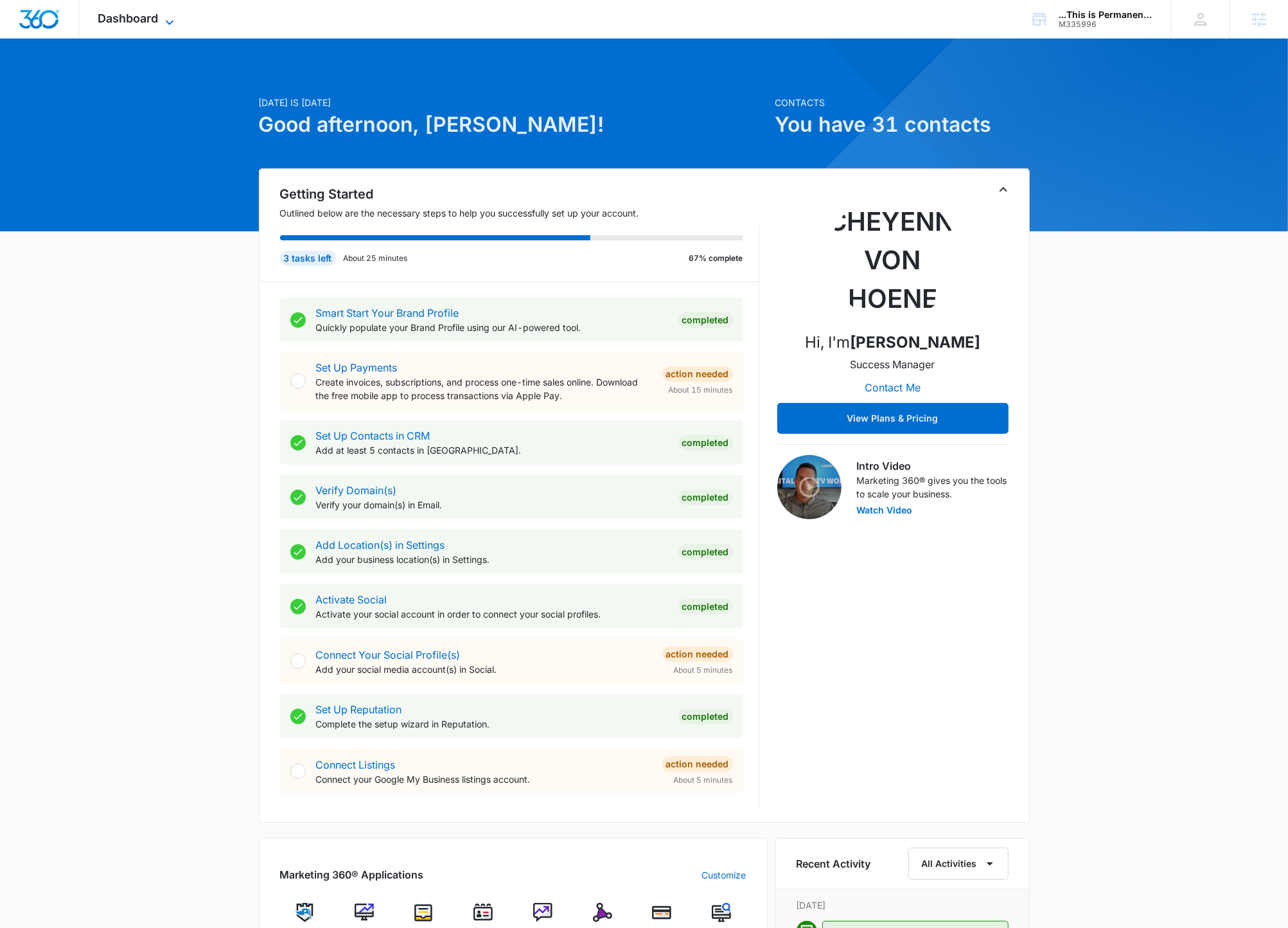
click at [155, 19] on span "Dashboard" at bounding box center [128, 17] width 60 height 13
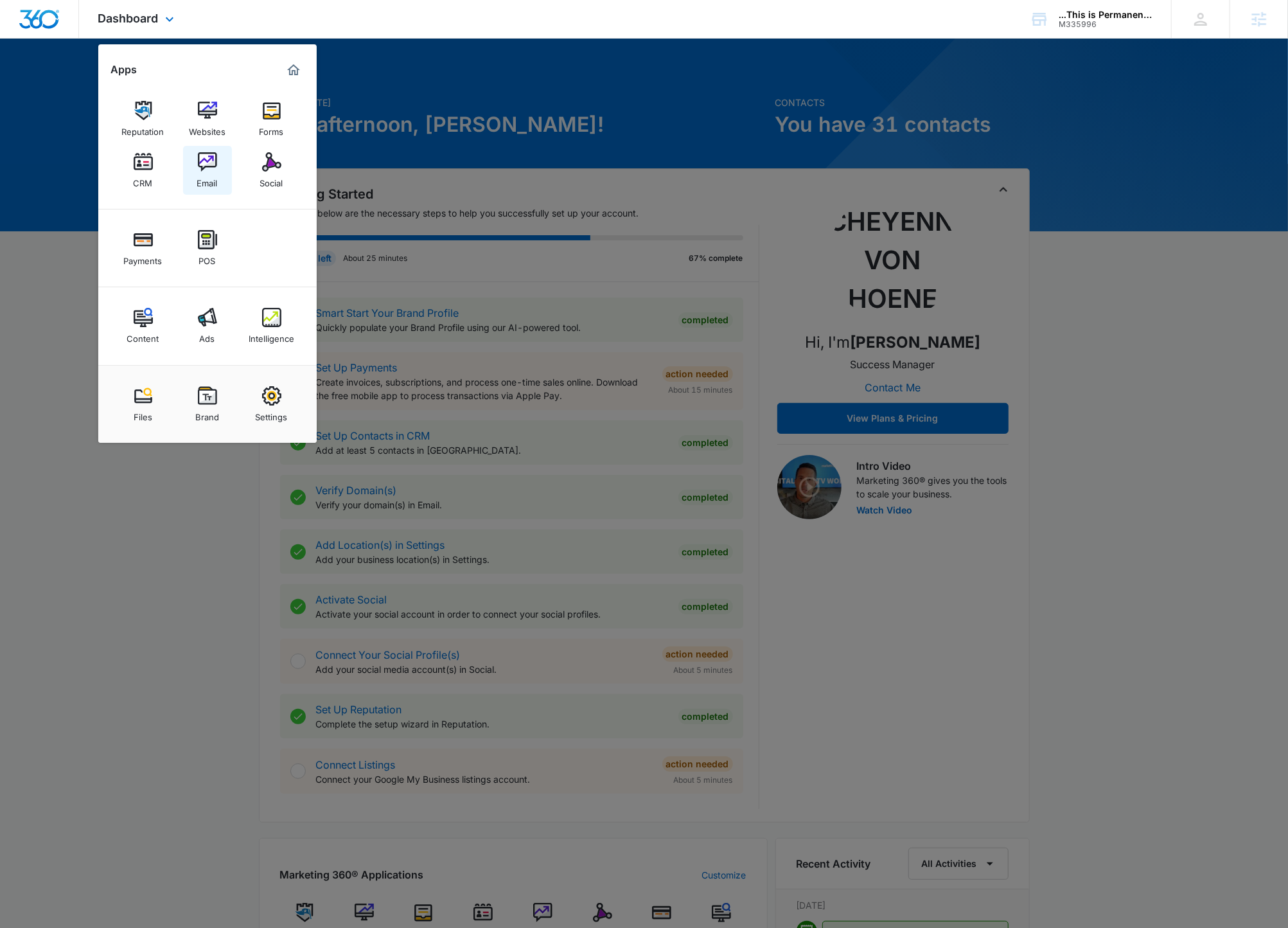
click at [206, 171] on img at bounding box center [208, 162] width 19 height 19
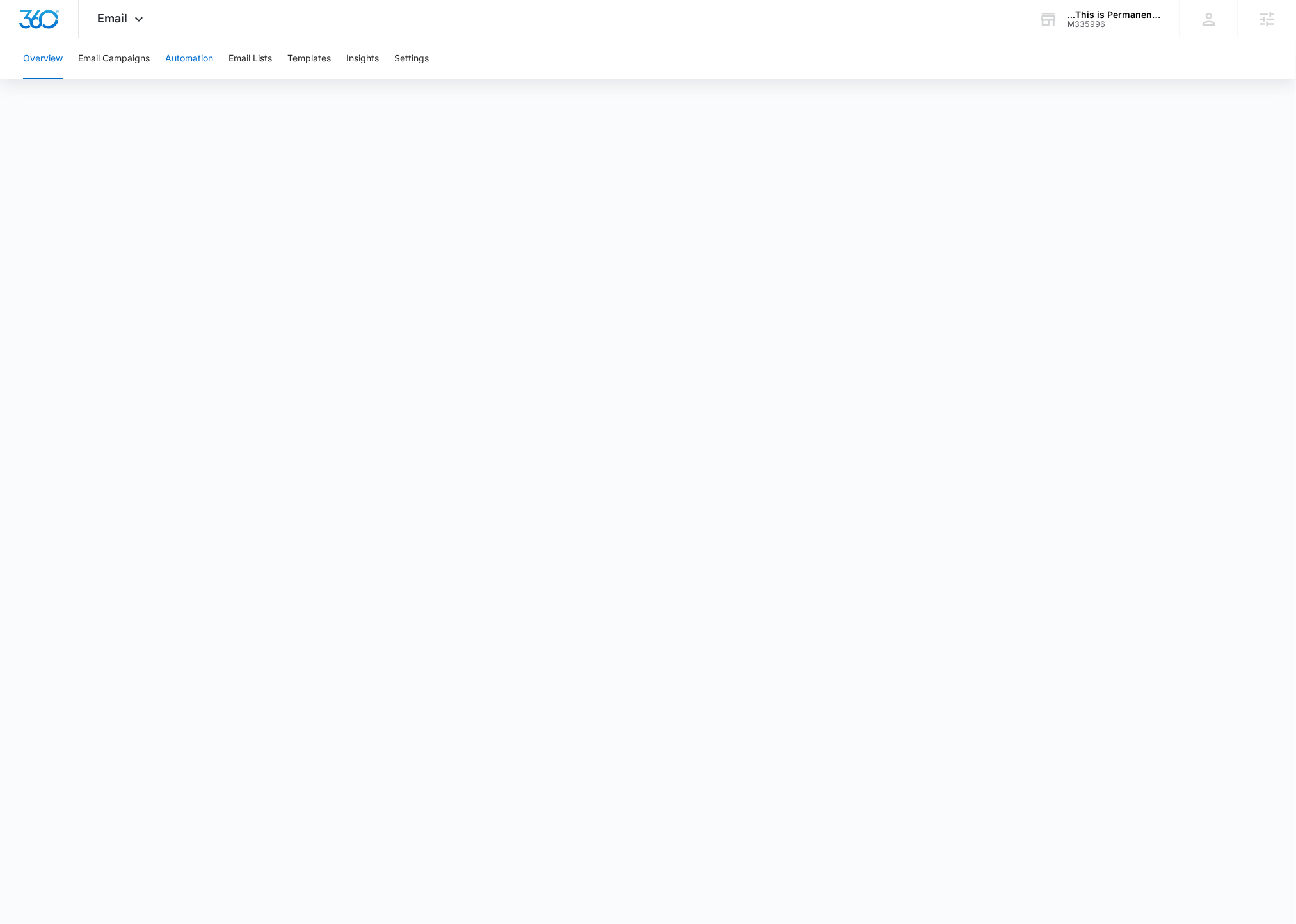
click at [203, 64] on button "Automation" at bounding box center [189, 58] width 48 height 41
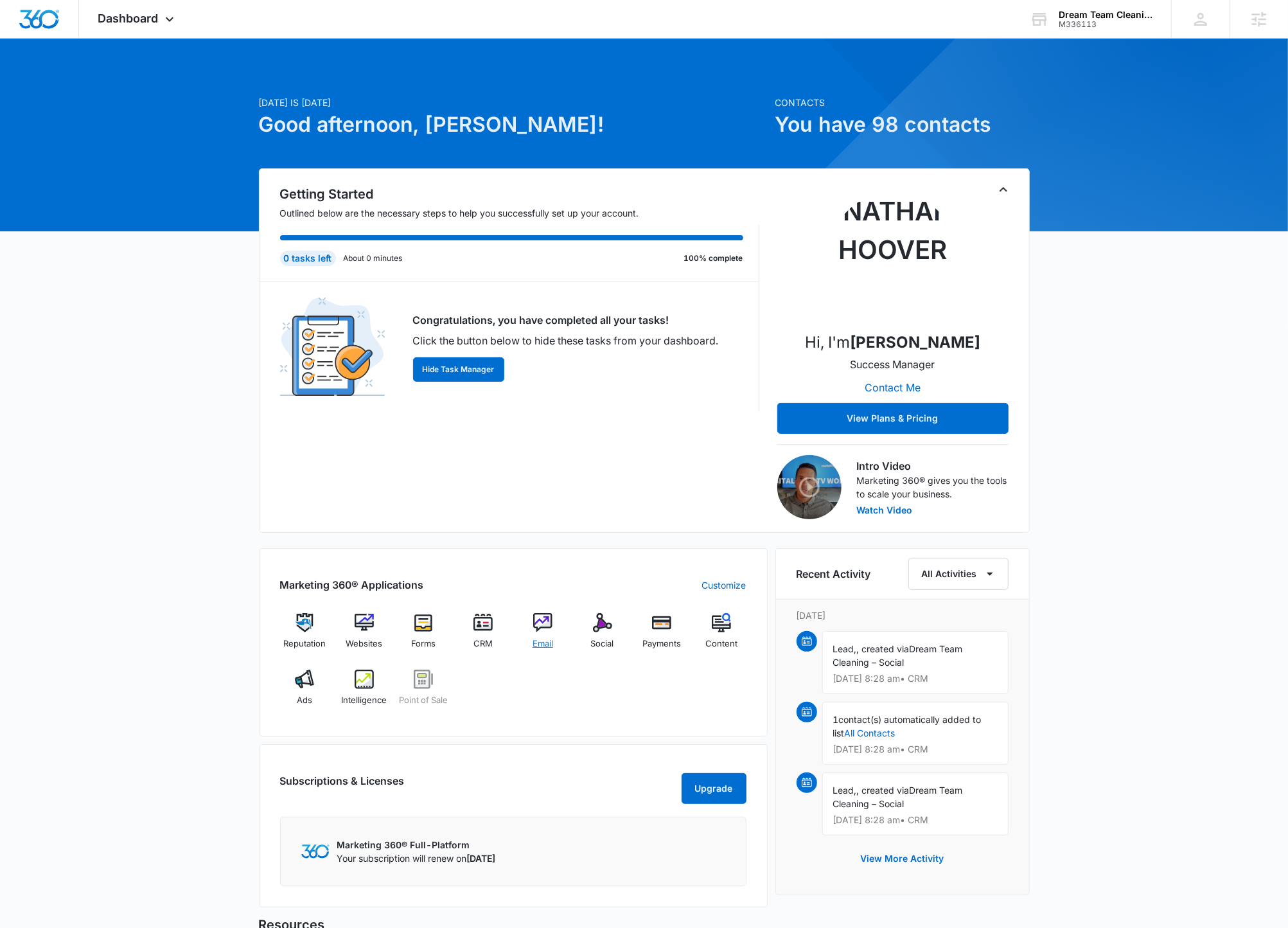
click at [545, 635] on div "Email" at bounding box center [543, 636] width 50 height 46
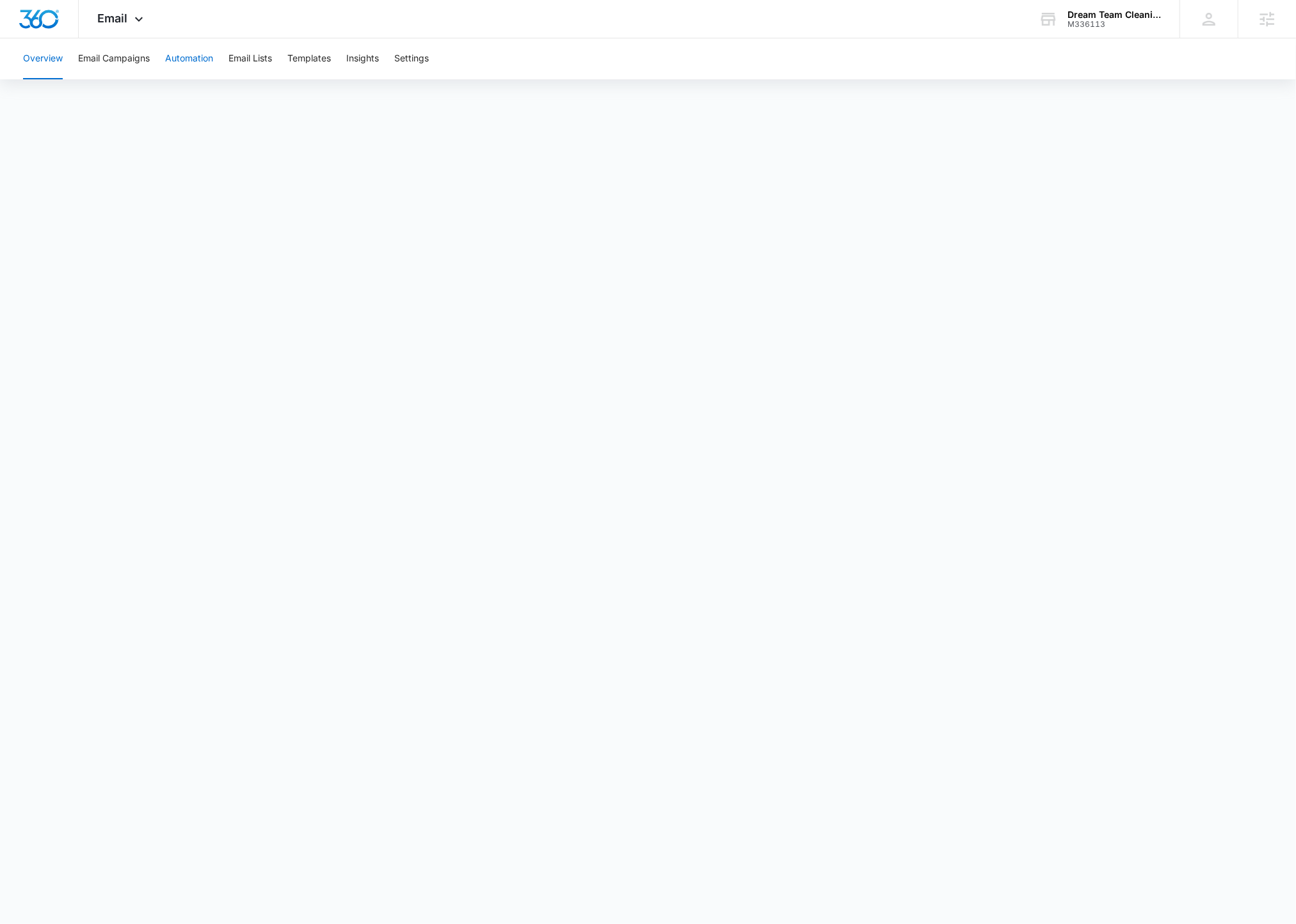
click at [192, 59] on button "Automation" at bounding box center [189, 58] width 48 height 41
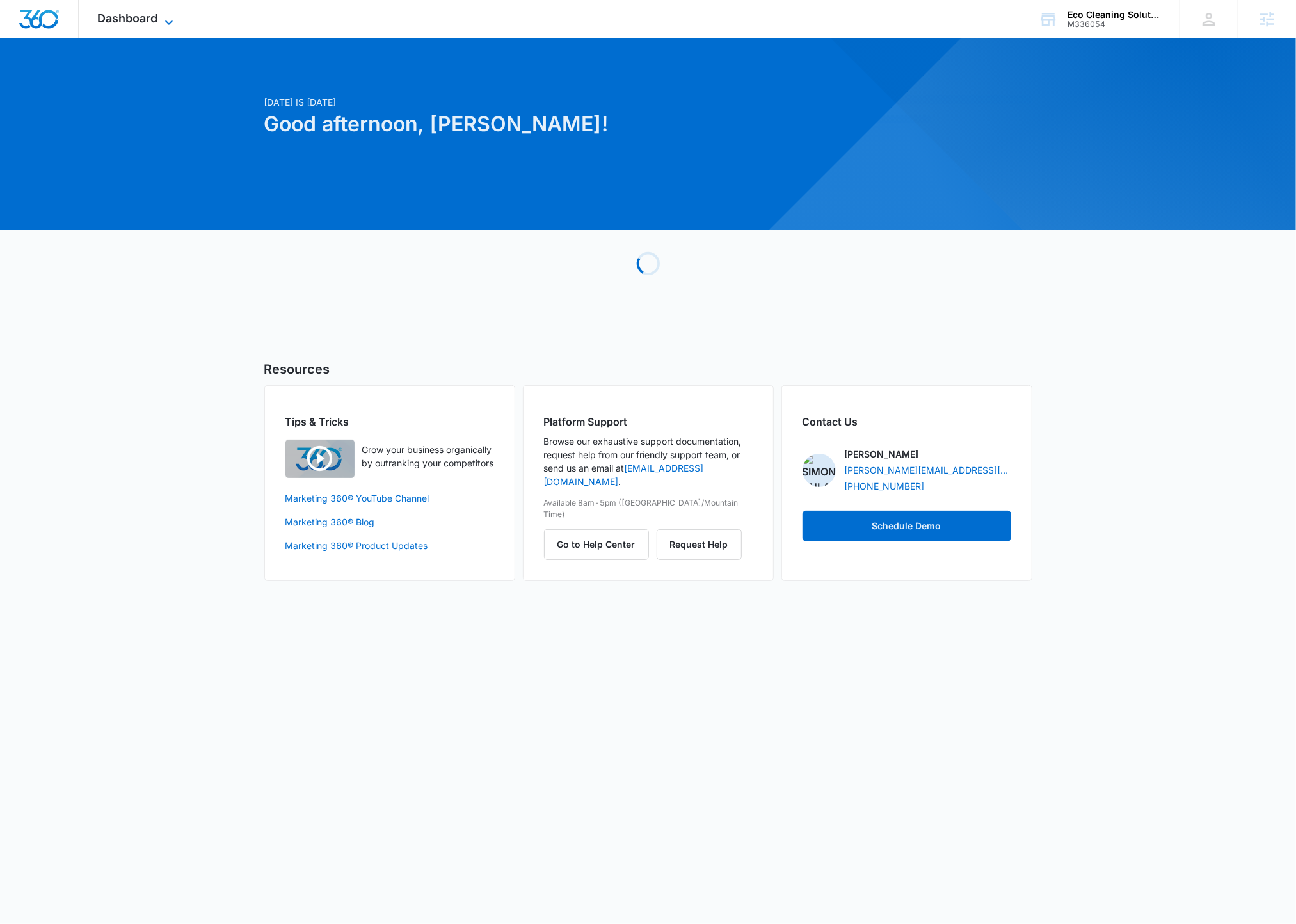
click at [140, 15] on span "Dashboard" at bounding box center [128, 17] width 60 height 13
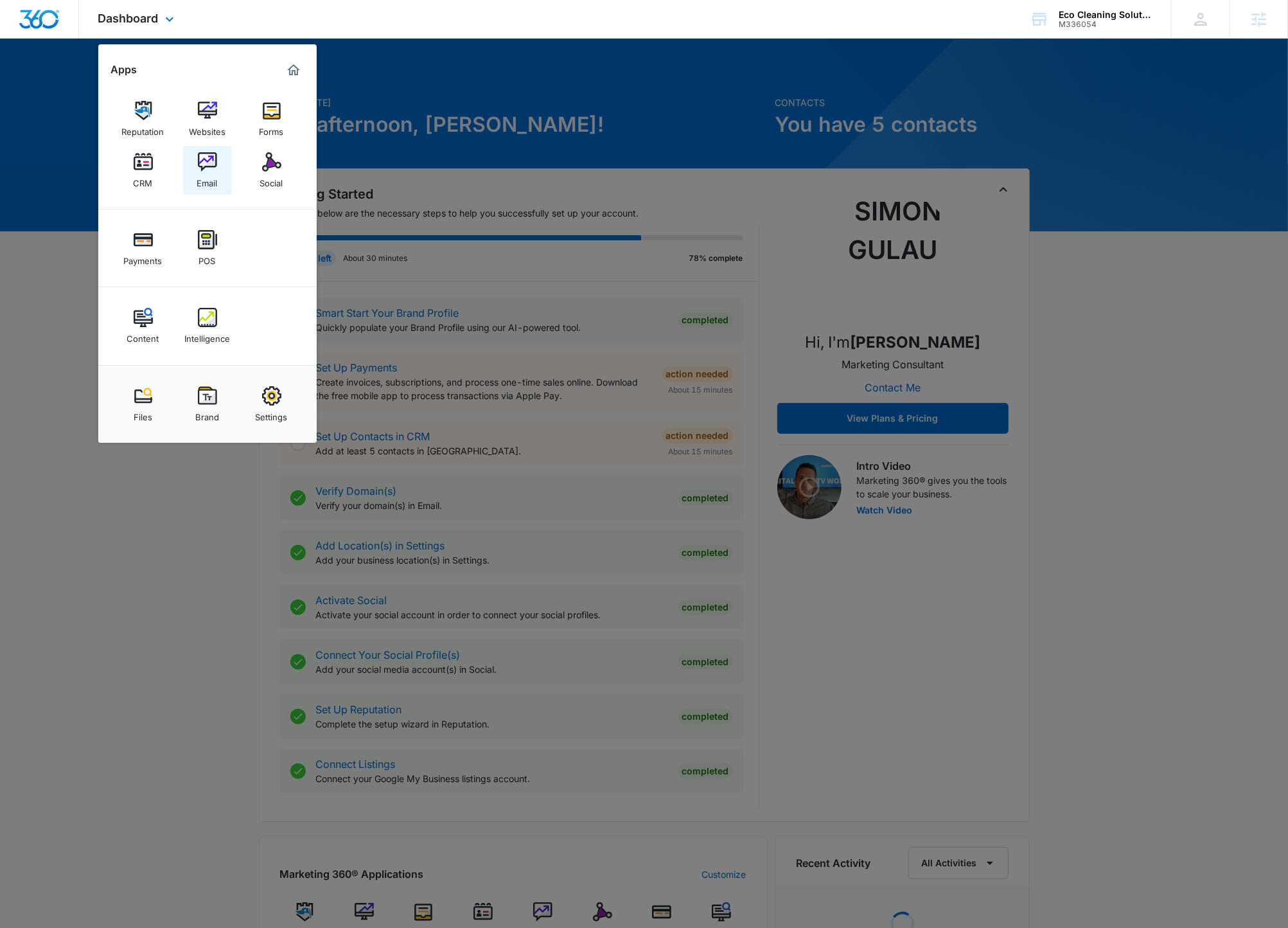
click at [198, 163] on img at bounding box center [208, 162] width 19 height 19
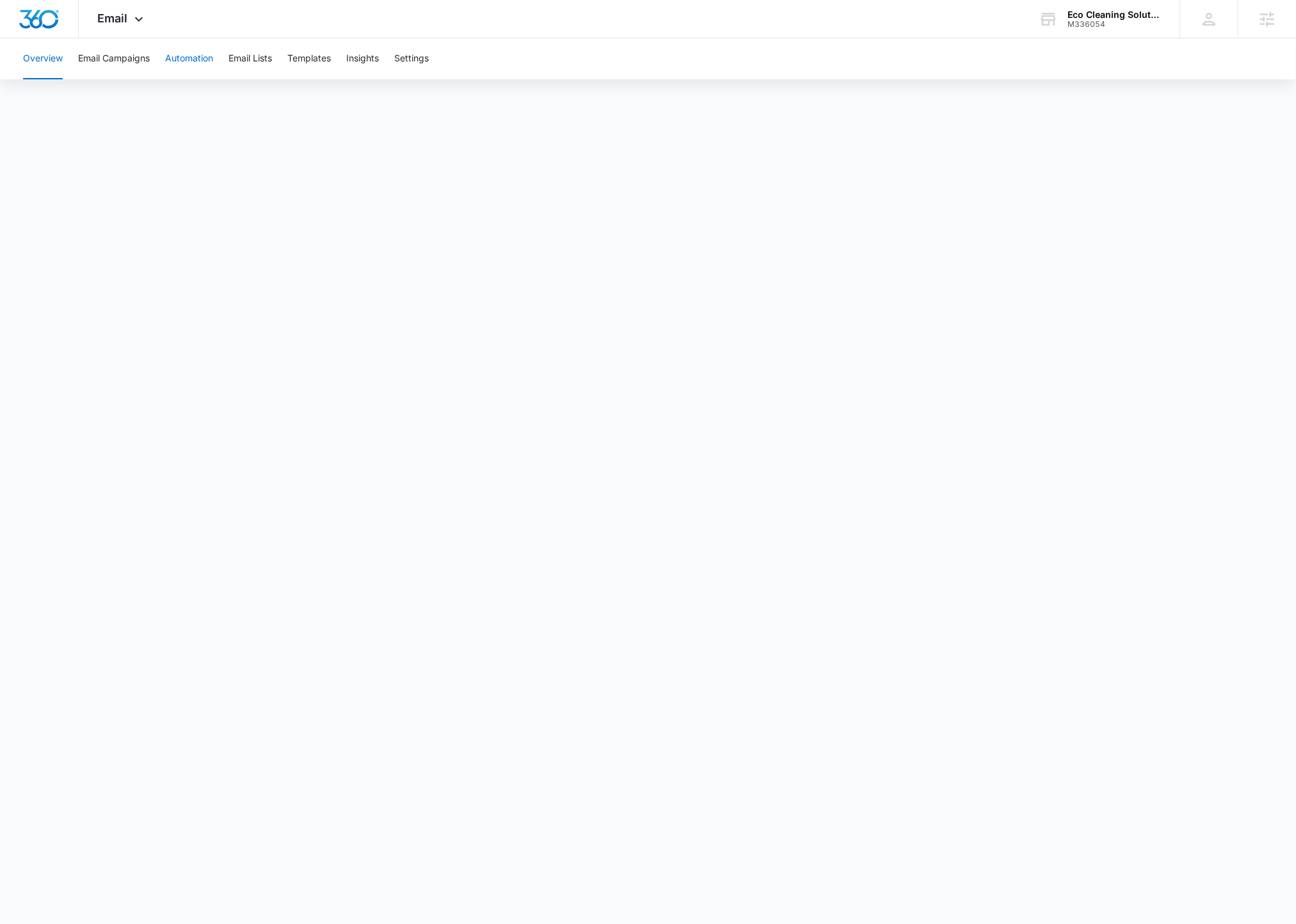
click at [183, 61] on button "Automation" at bounding box center [189, 58] width 48 height 41
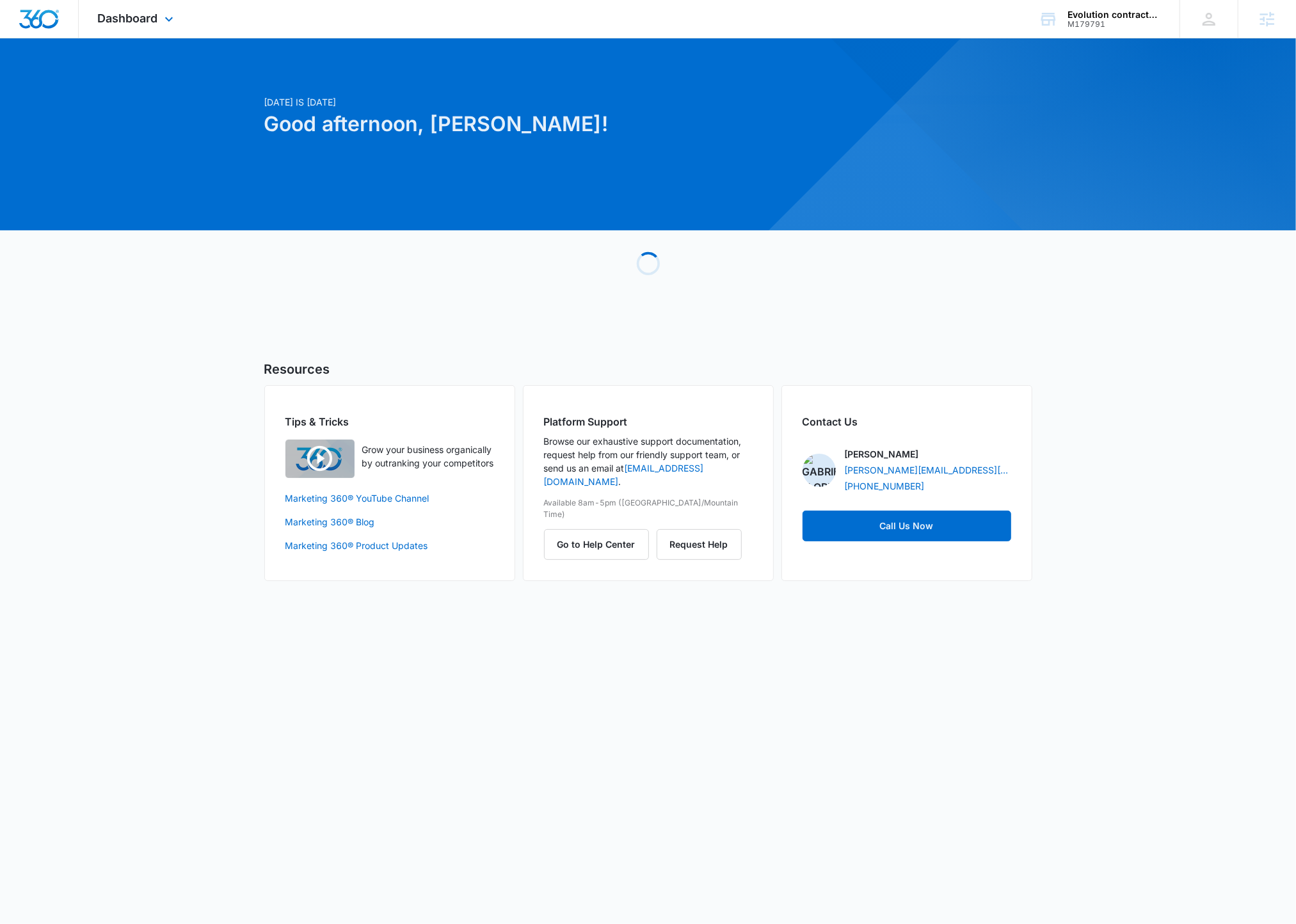
click at [157, 28] on div "Dashboard Apps Reputation Websites Forms CRM Email Social Payments POS Content …" at bounding box center [137, 18] width 117 height 37
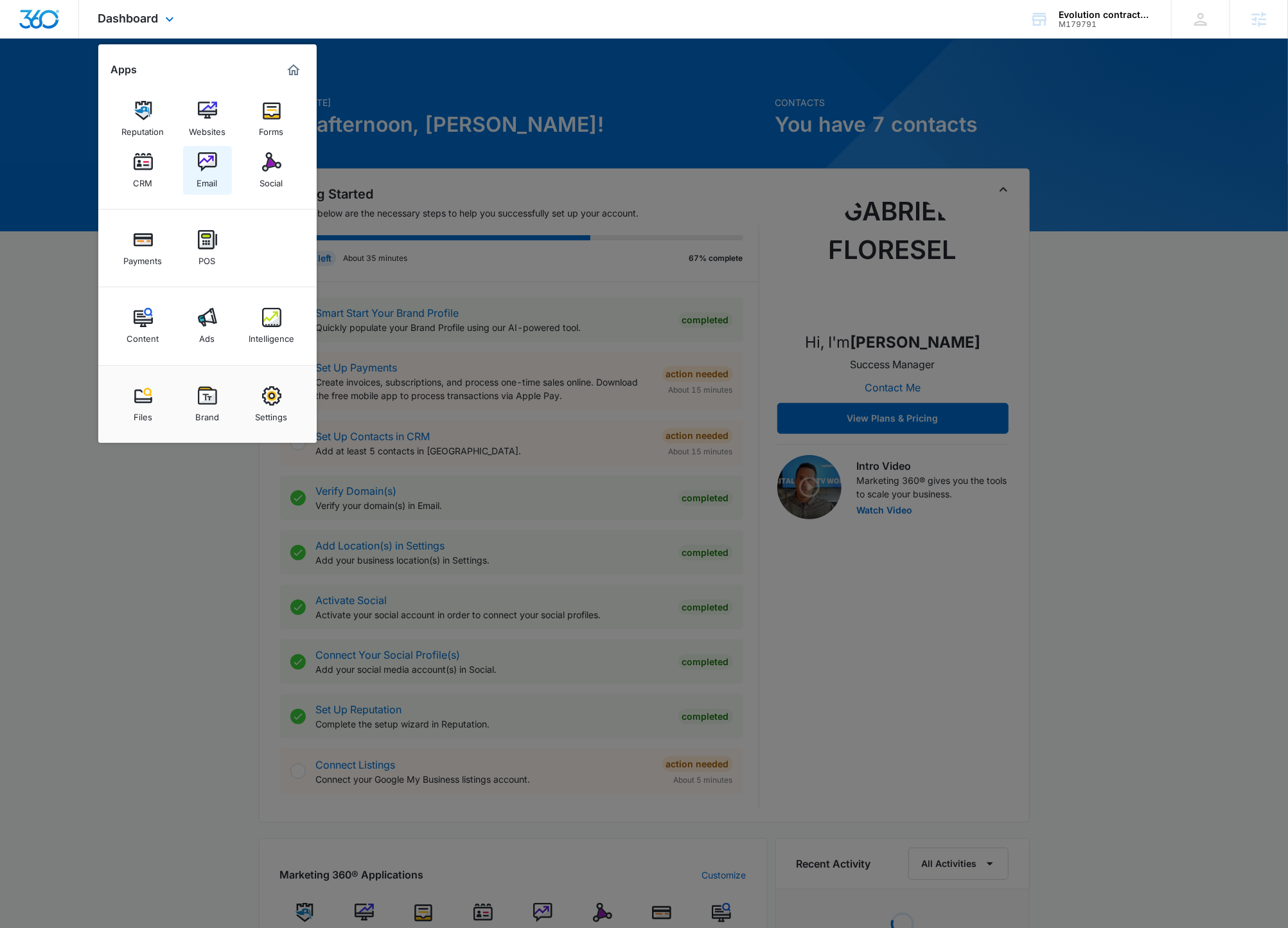
click at [213, 162] on img at bounding box center [208, 162] width 19 height 19
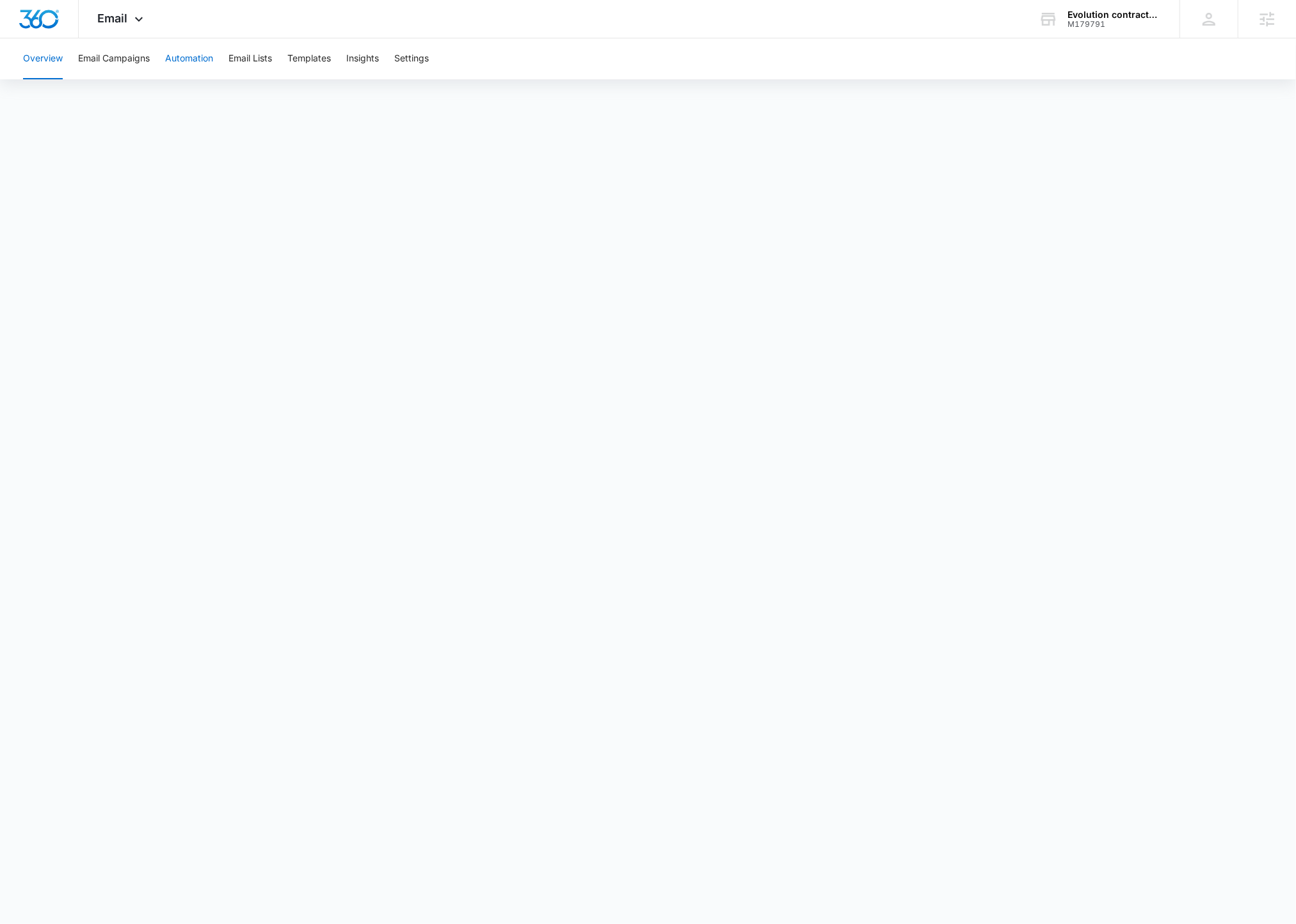
click at [208, 64] on button "Automation" at bounding box center [189, 58] width 48 height 41
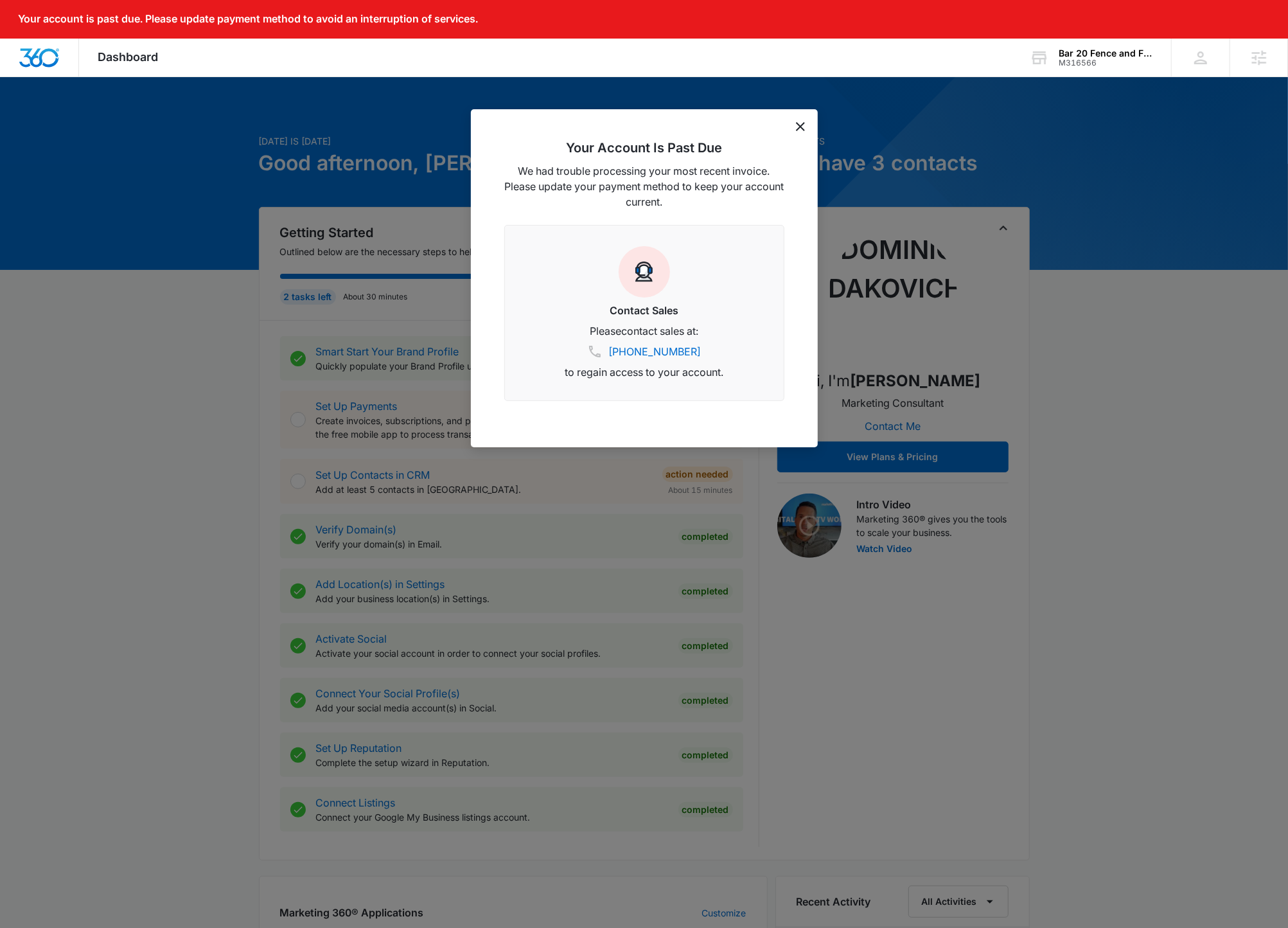
click at [807, 129] on div "Your Account Is Past Due We had trouble processing your most recent invoice. Pl…" at bounding box center [645, 278] width 347 height 338
click at [801, 125] on icon "dismiss this dialog" at bounding box center [800, 127] width 9 height 9
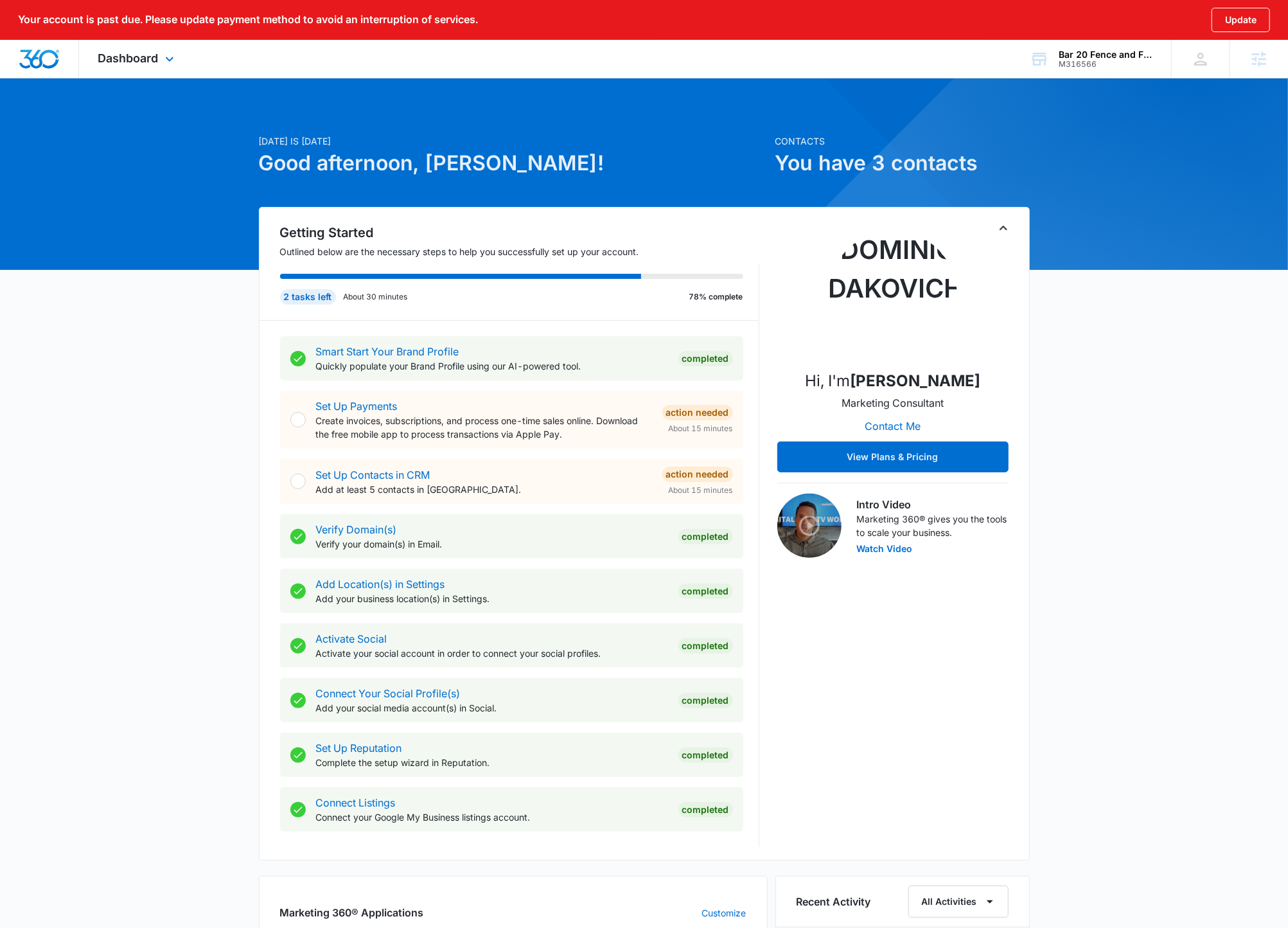
click at [136, 75] on div "Dashboard Apps Reputation Websites Forms CRM Email Social Payments POS Content …" at bounding box center [138, 58] width 118 height 38
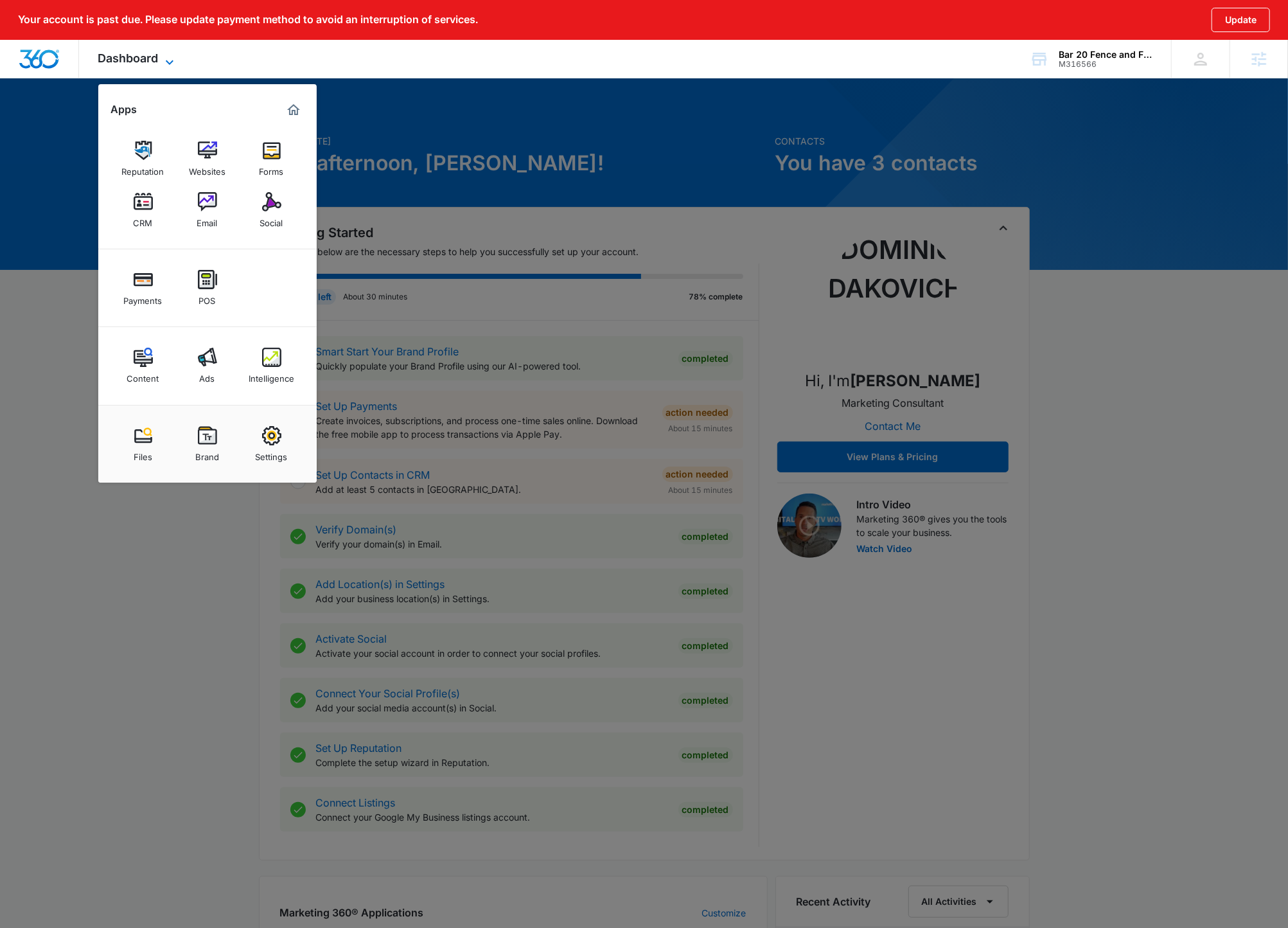
click at [151, 62] on span "Dashboard" at bounding box center [128, 58] width 60 height 13
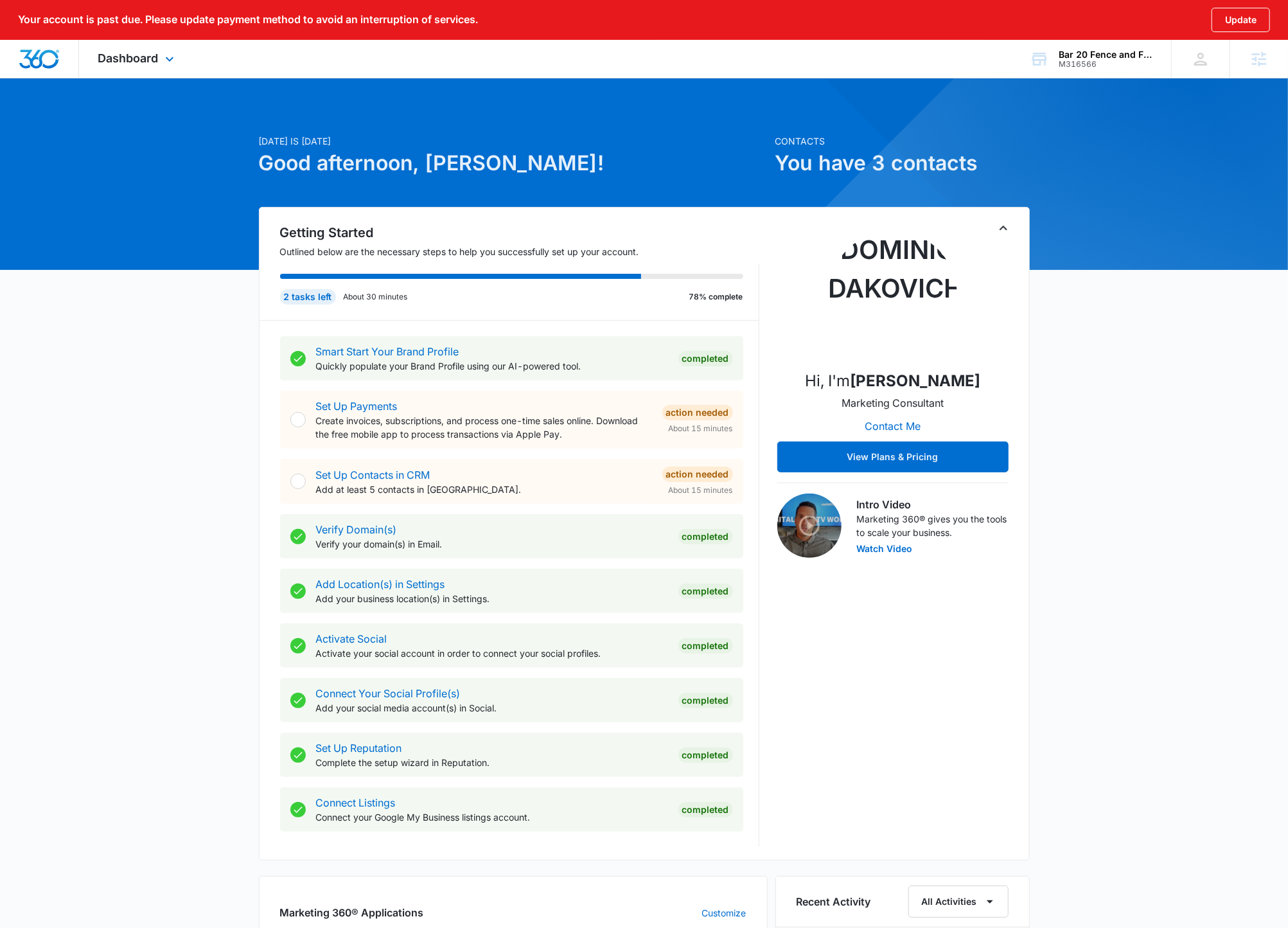
click at [164, 71] on div "Dashboard Apps Reputation Websites Forms CRM Email Social Payments POS Content …" at bounding box center [138, 58] width 118 height 38
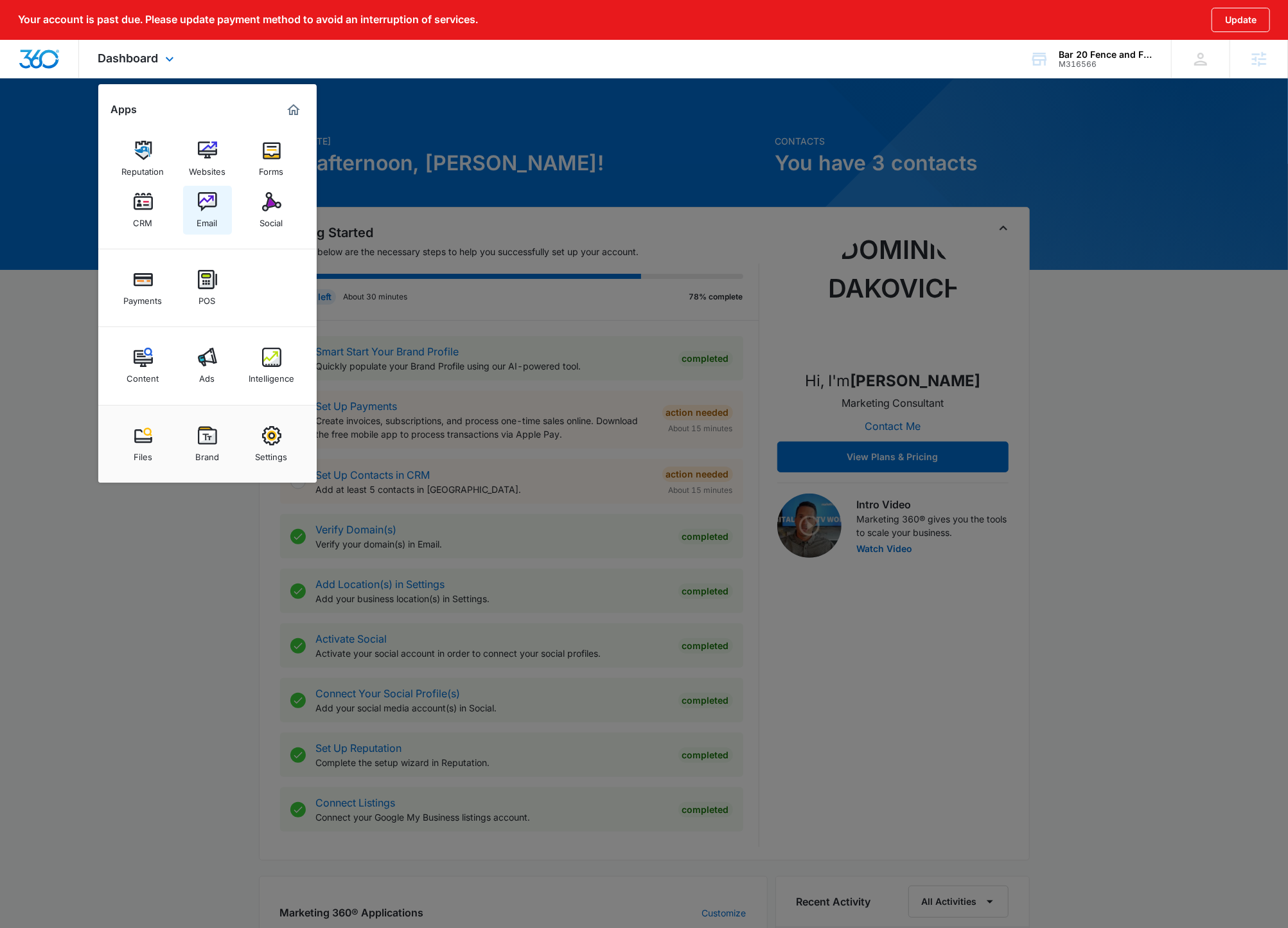
click at [213, 213] on div "Email" at bounding box center [208, 219] width 21 height 17
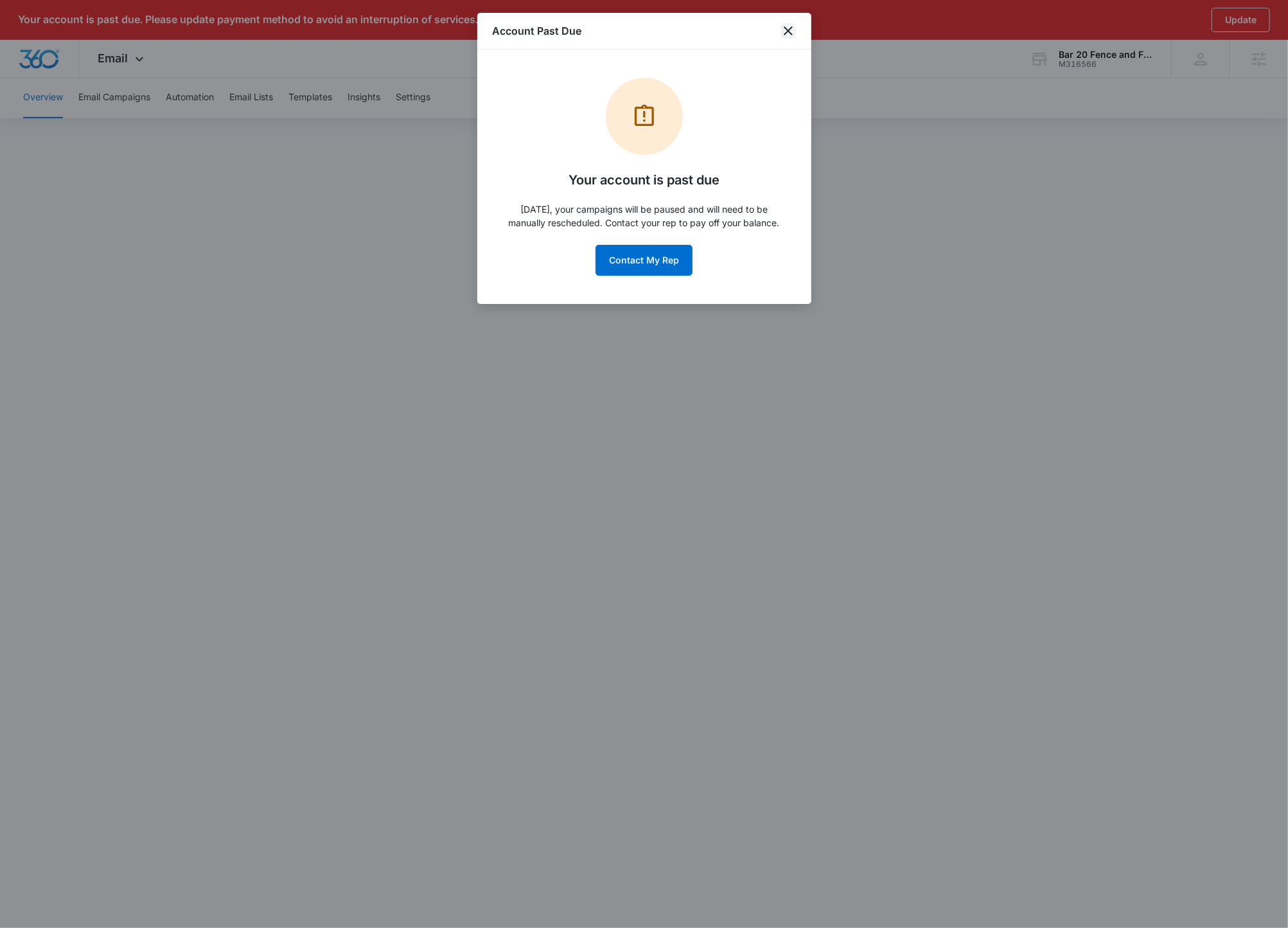
click at [795, 32] on icon "close" at bounding box center [789, 31] width 16 height 16
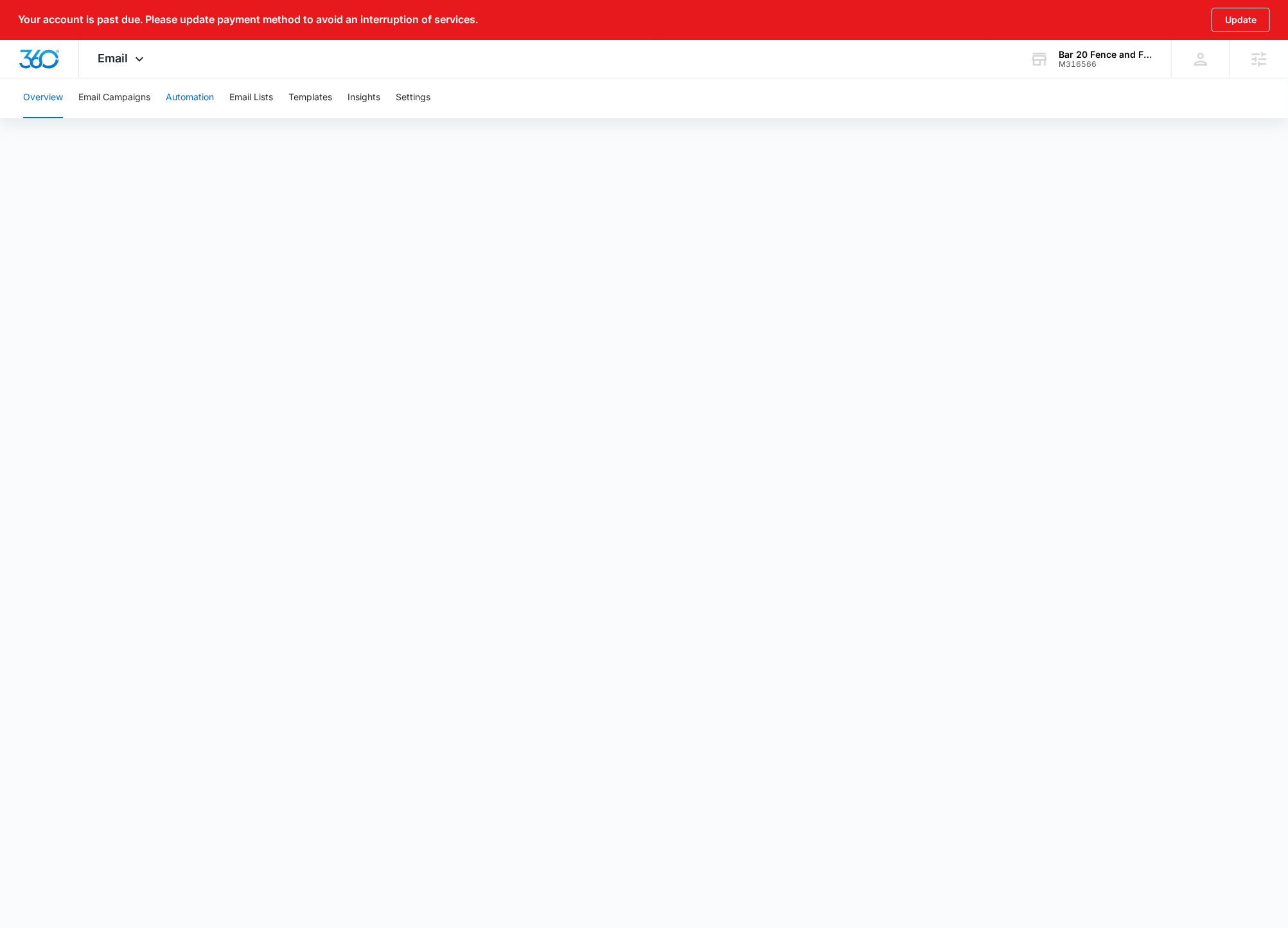
click at [179, 100] on button "Automation" at bounding box center [189, 97] width 48 height 41
